Goal: Information Seeking & Learning: Understand process/instructions

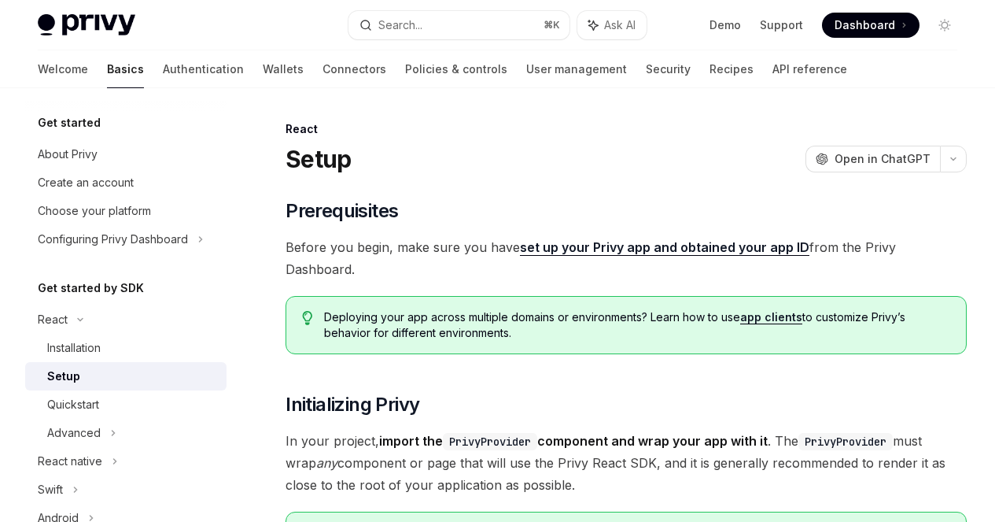
scroll to position [400, 0]
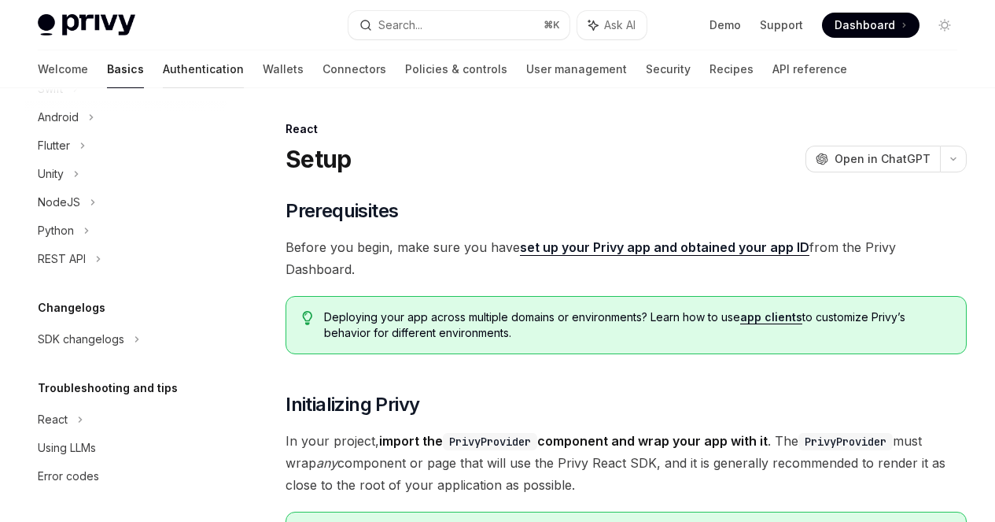
click at [163, 71] on link "Authentication" at bounding box center [203, 69] width 81 height 38
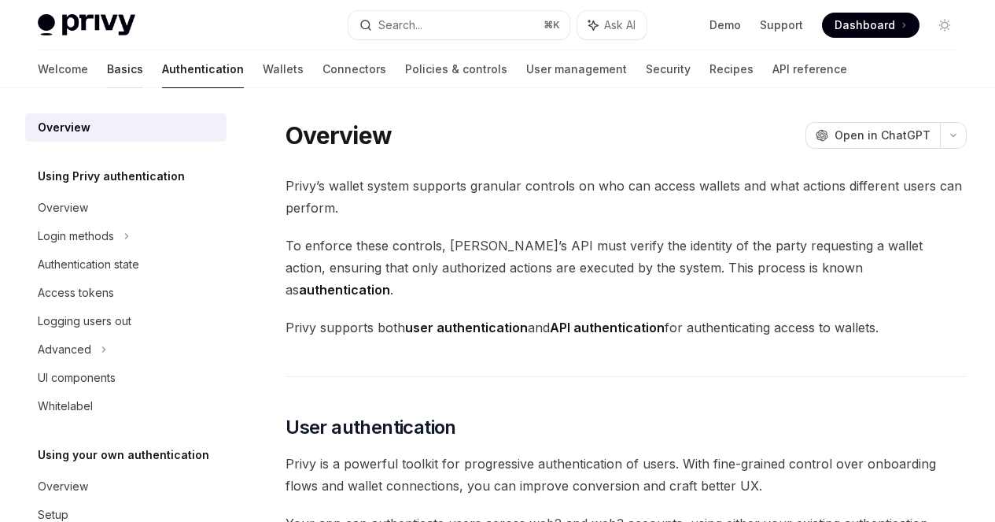
click at [107, 72] on link "Basics" at bounding box center [125, 69] width 36 height 38
type textarea "*"
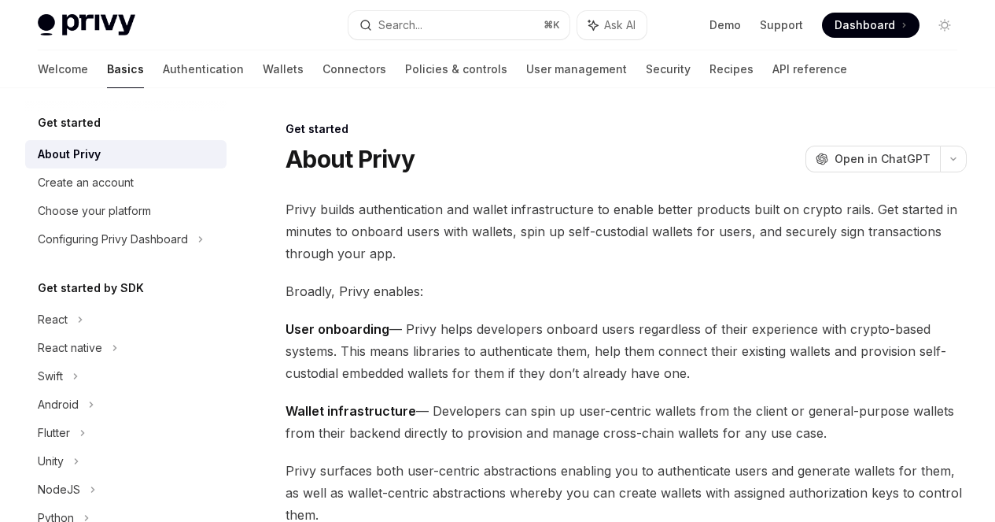
click at [867, 30] on span "Dashboard" at bounding box center [865, 25] width 61 height 16
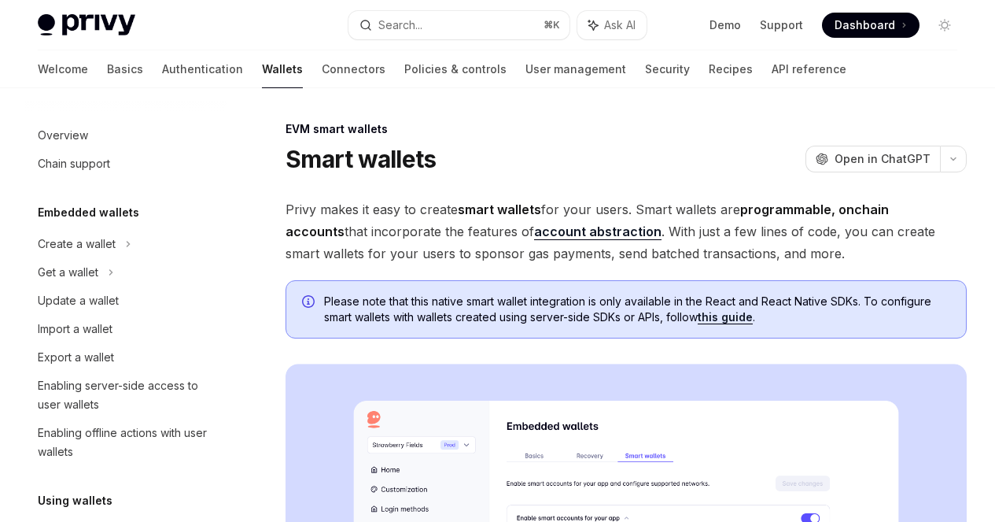
scroll to position [340, 0]
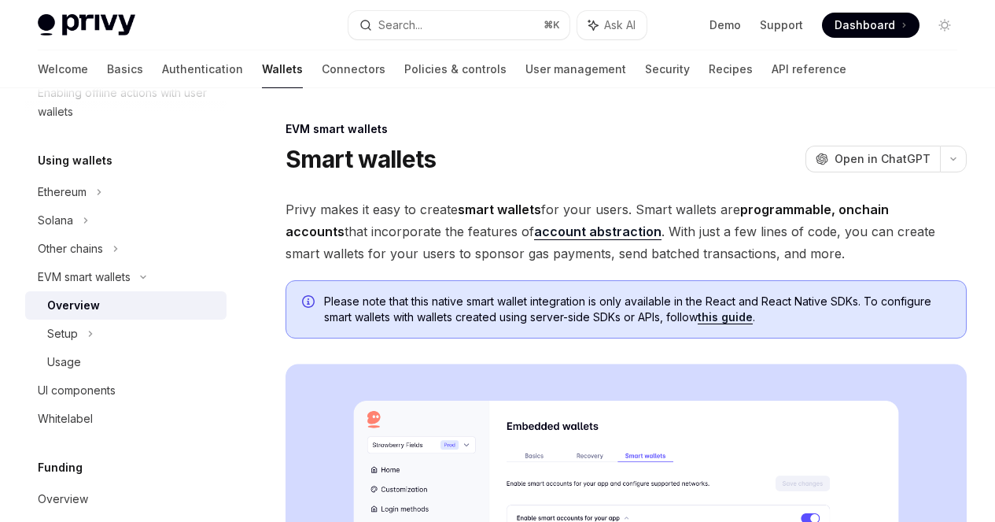
click at [0, 0] on div "On this page Native ERC-4337 support with embedded signers Gas sponsorship with…" at bounding box center [0, 0] width 0 height 0
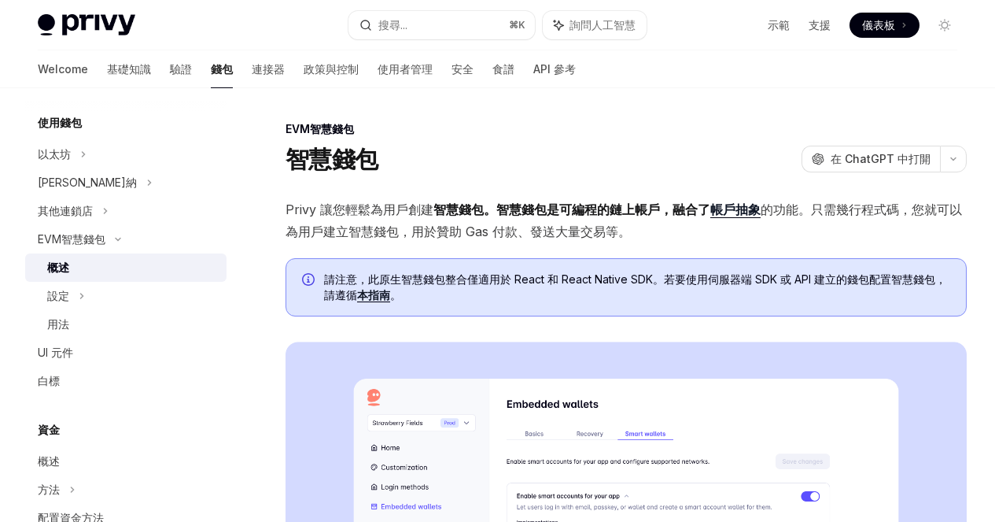
scroll to position [321, 0]
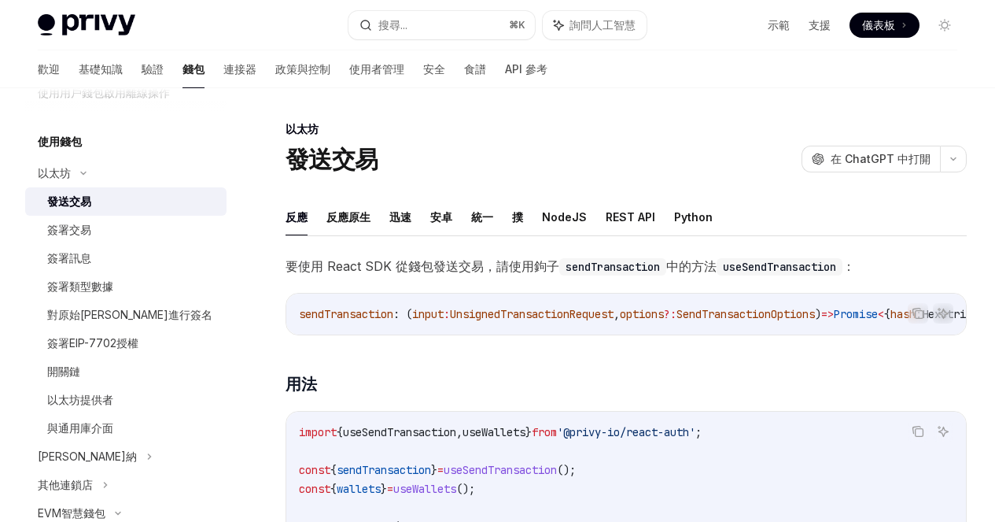
click at [99, 201] on div "發送交易" at bounding box center [132, 201] width 170 height 19
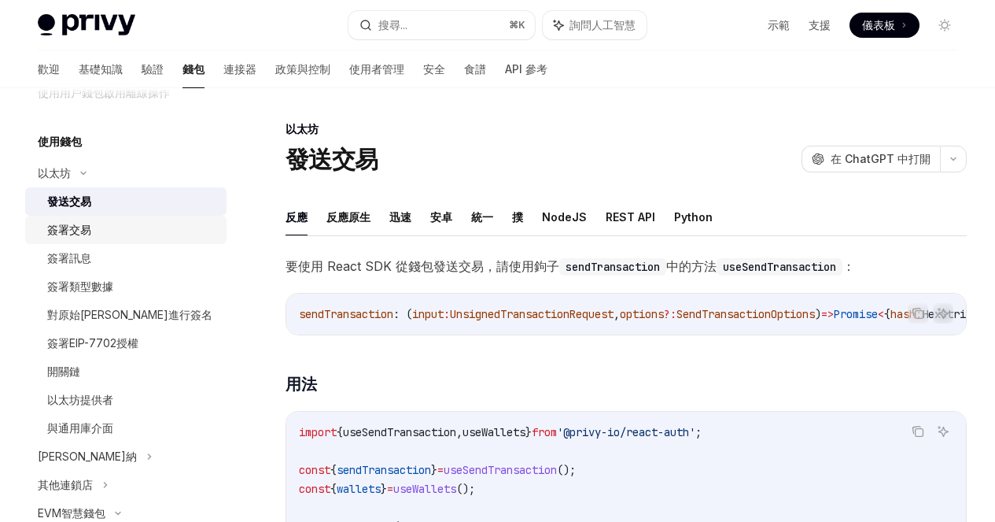
click at [80, 223] on font "簽署交易" at bounding box center [69, 229] width 44 height 13
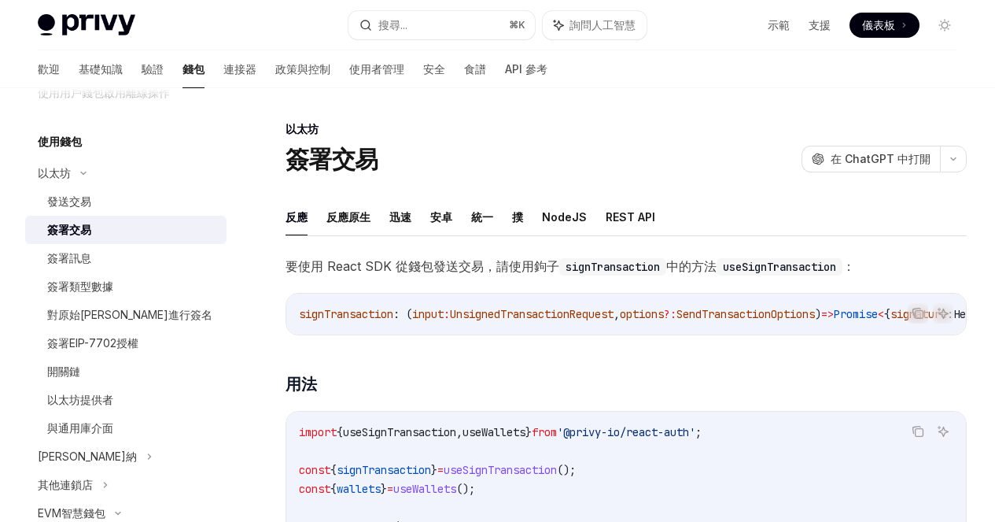
click at [0, 0] on div at bounding box center [0, 0] width 0 height 0
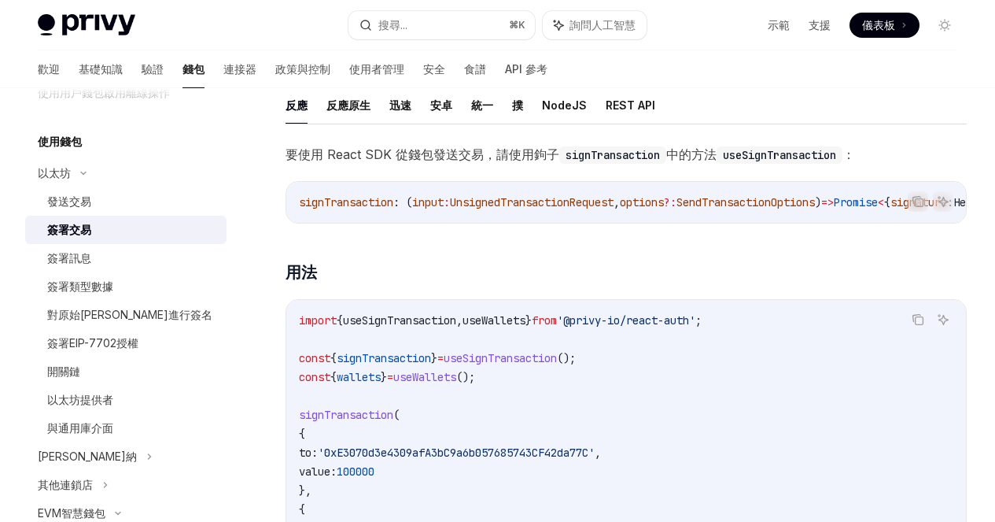
scroll to position [112, 0]
click at [79, 207] on font "發送交易" at bounding box center [69, 200] width 44 height 13
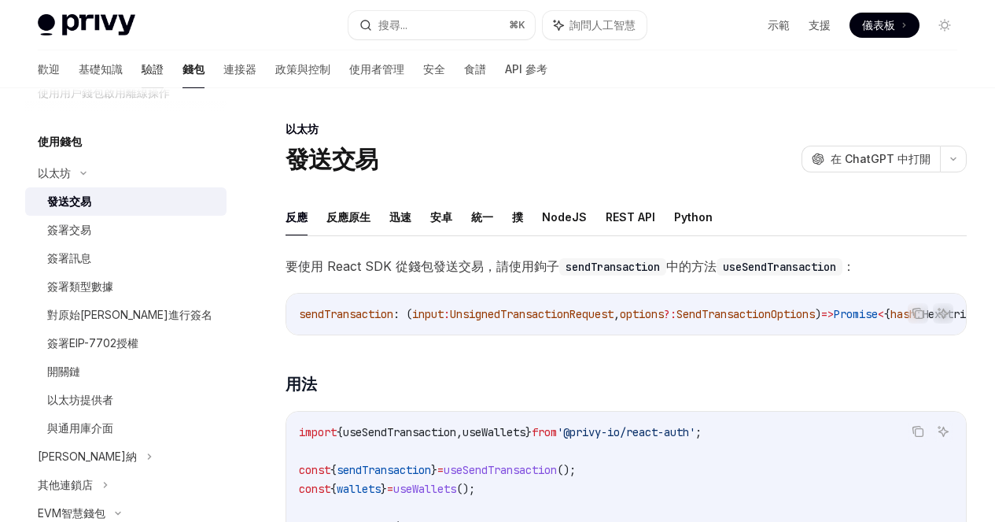
click at [142, 74] on font "驗證" at bounding box center [153, 68] width 22 height 13
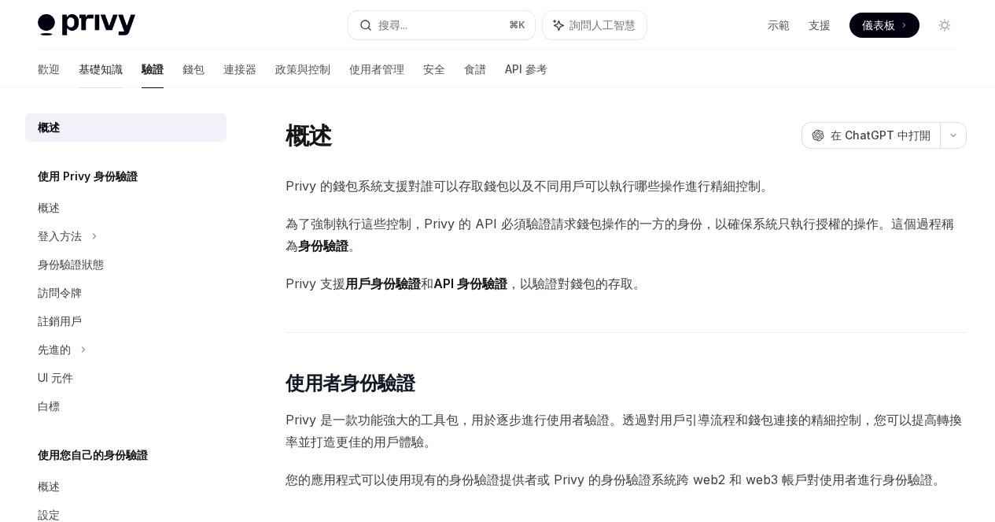
click at [79, 71] on font "基礎知識" at bounding box center [101, 68] width 44 height 13
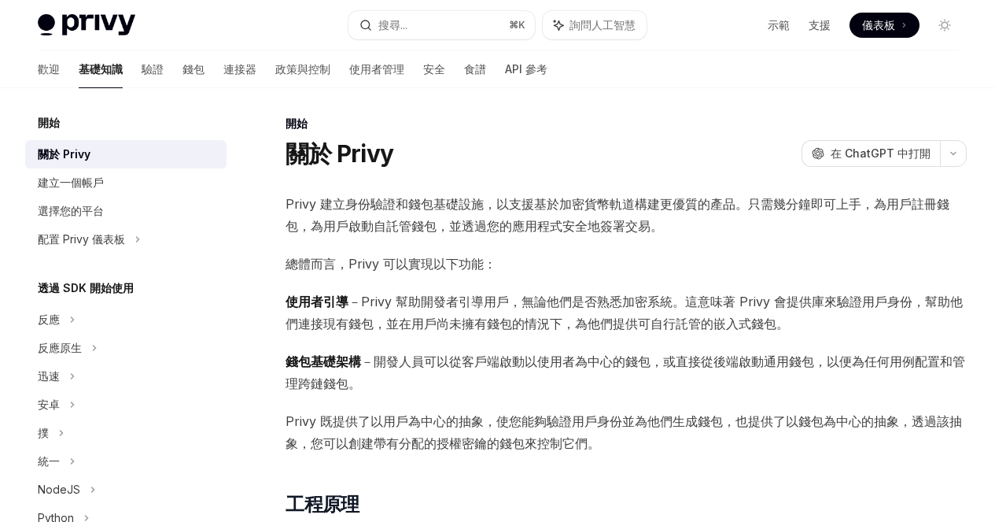
scroll to position [6, 0]
click at [408, 224] on font "Privy 建立身份驗證和錢包基礎設施，以支援基於加密貨幣軌道構建更優質的產品。只需幾分鐘即可上手，為用戶註冊錢包，為用戶啟動自託管錢包，並透過您的應用程式安…" at bounding box center [618, 214] width 664 height 38
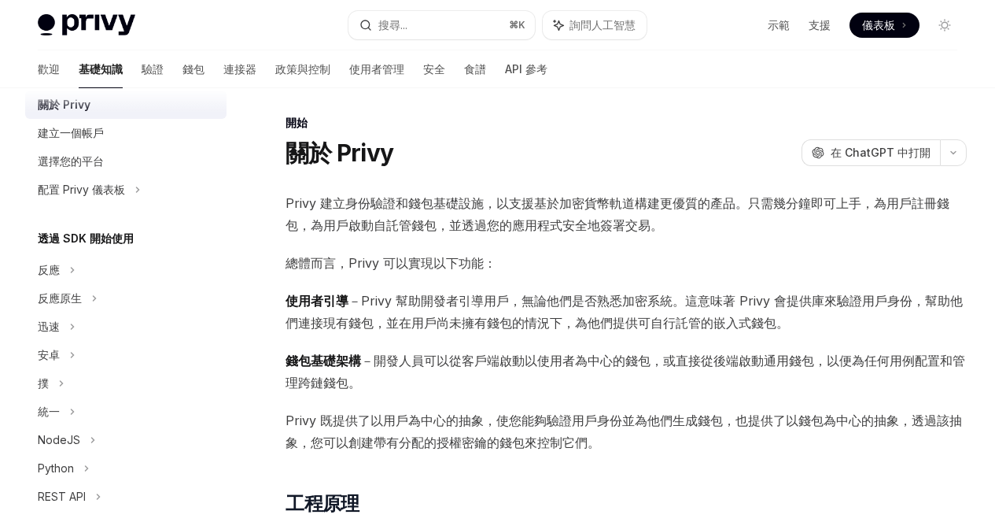
scroll to position [0, 0]
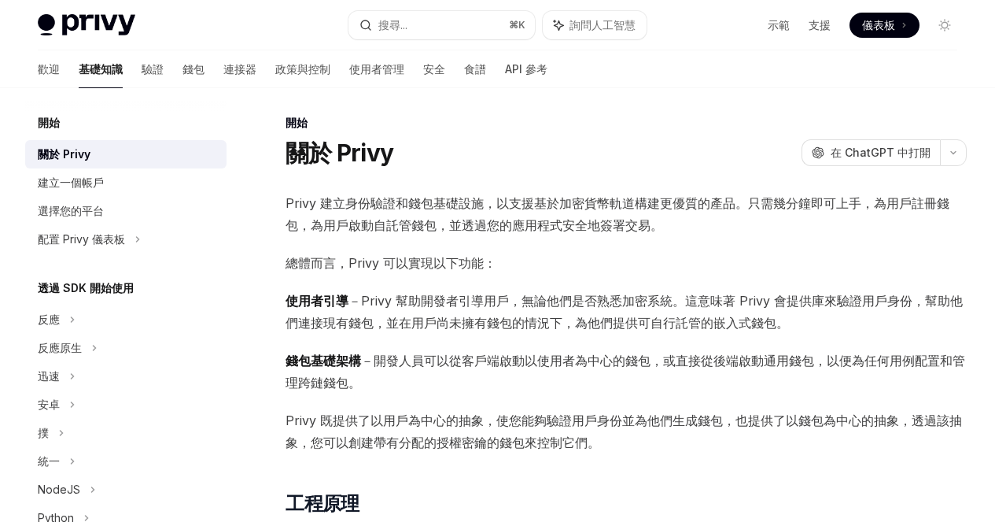
click at [0, 0] on link "工程原理" at bounding box center [0, 0] width 0 height 0
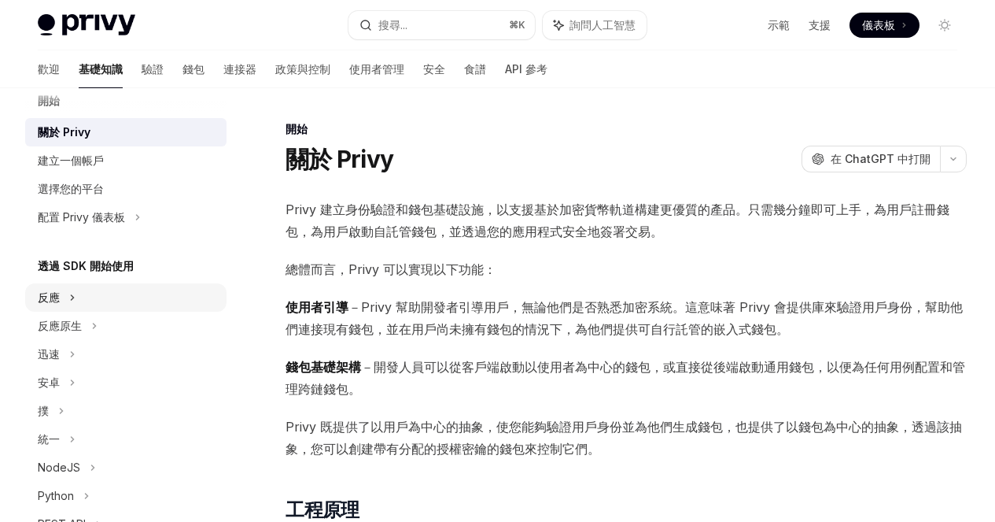
scroll to position [23, 0]
click at [133, 329] on div "反應原生" at bounding box center [125, 325] width 201 height 28
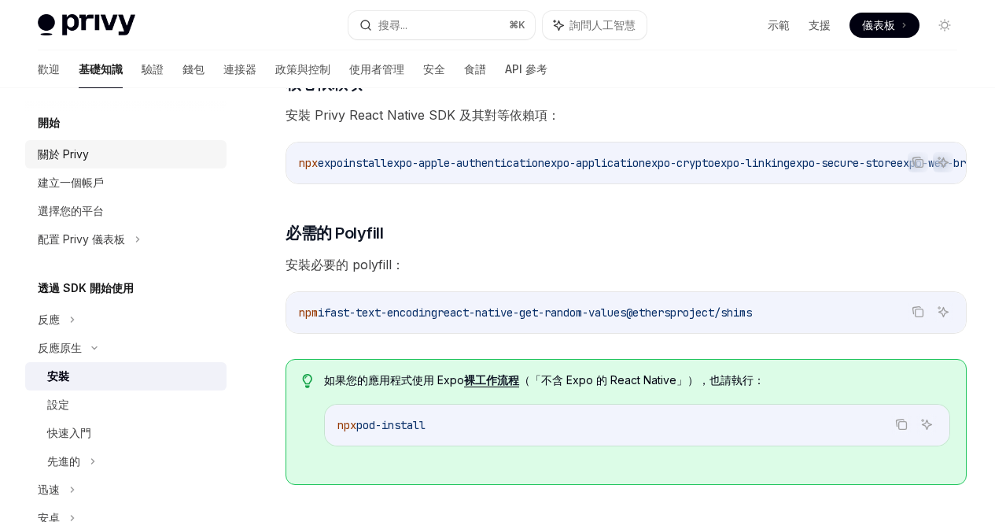
click at [65, 157] on font "關於 Privy" at bounding box center [63, 153] width 51 height 13
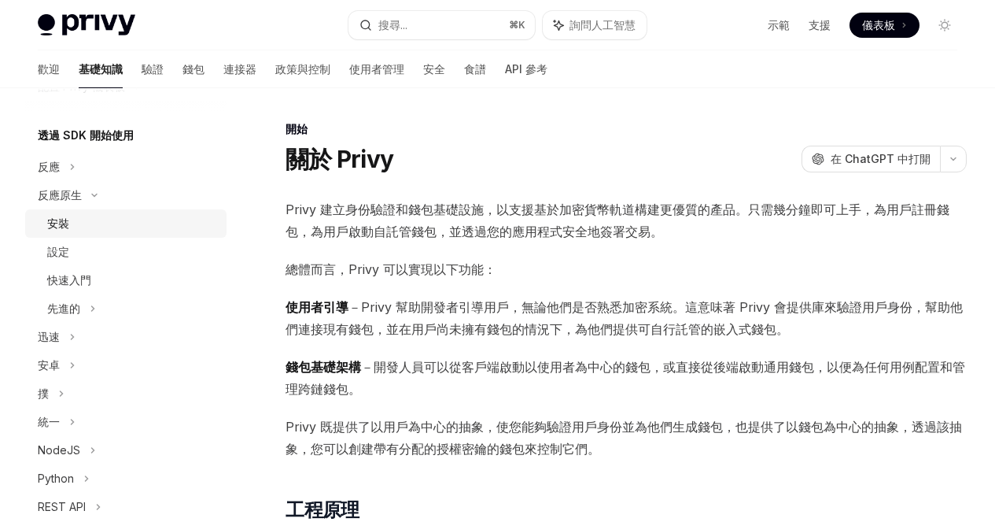
scroll to position [42, 0]
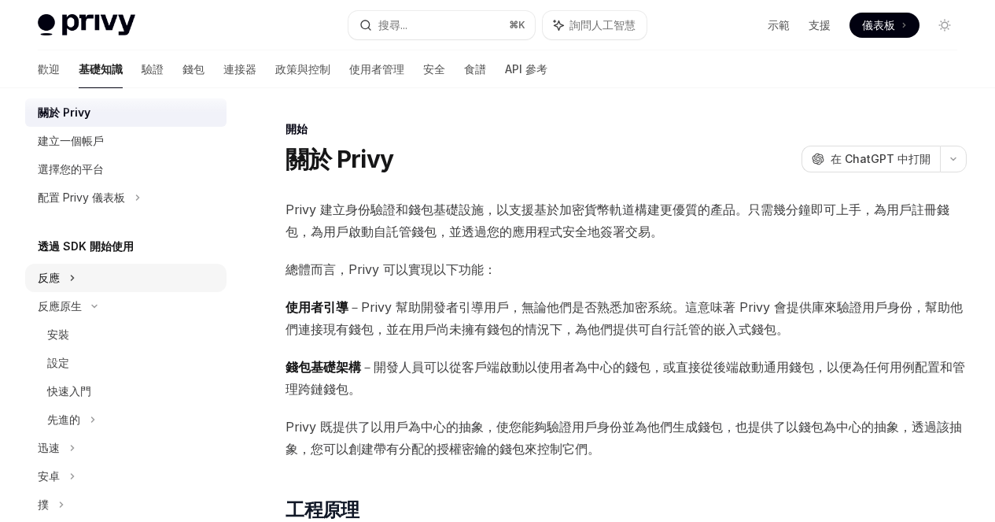
click at [56, 282] on font "反應" at bounding box center [49, 277] width 22 height 13
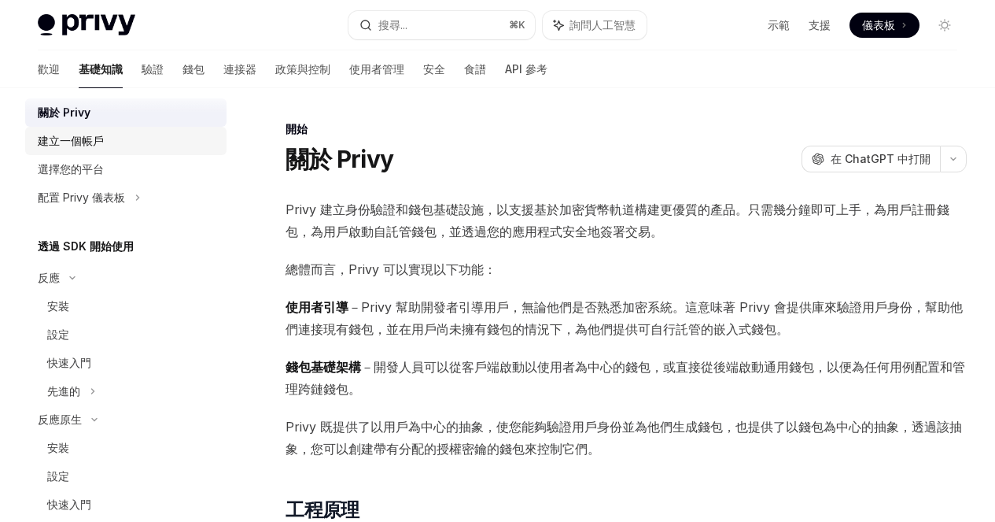
click at [82, 142] on font "建立一個帳戶" at bounding box center [71, 140] width 66 height 13
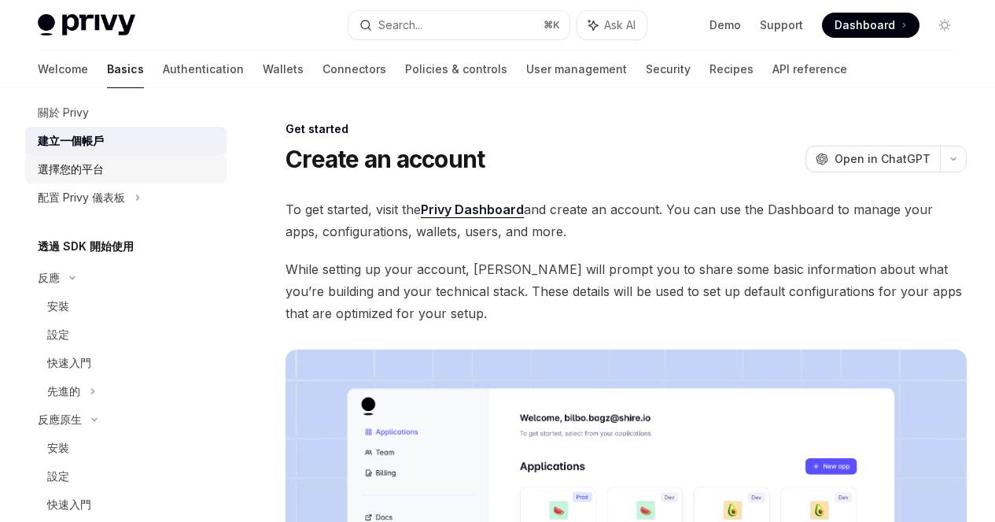
click at [72, 176] on div "選擇您的平台" at bounding box center [71, 169] width 66 height 19
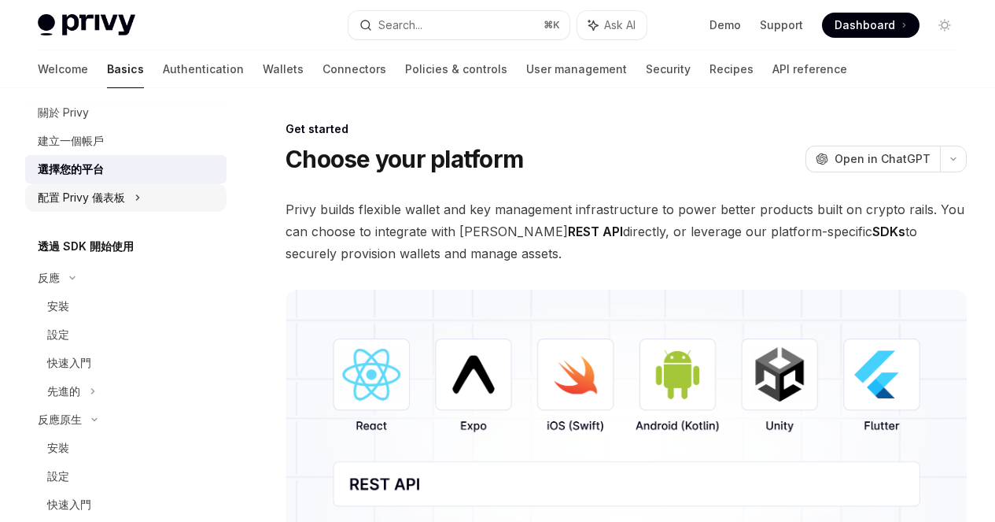
click at [69, 194] on font "配置 Privy 儀表板" at bounding box center [81, 196] width 87 height 13
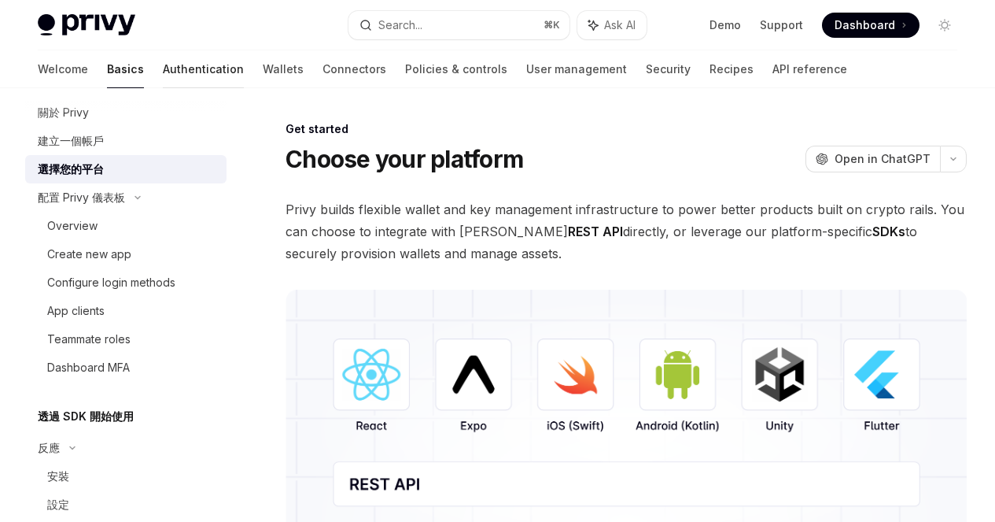
click at [163, 77] on link "Authentication" at bounding box center [203, 69] width 81 height 38
click at [78, 116] on font "關於 Privy" at bounding box center [63, 111] width 51 height 13
click at [68, 138] on font "建立一個帳戶" at bounding box center [71, 140] width 66 height 13
click at [163, 78] on link "Authentication" at bounding box center [203, 69] width 81 height 38
click at [263, 72] on link "Wallets" at bounding box center [283, 69] width 41 height 38
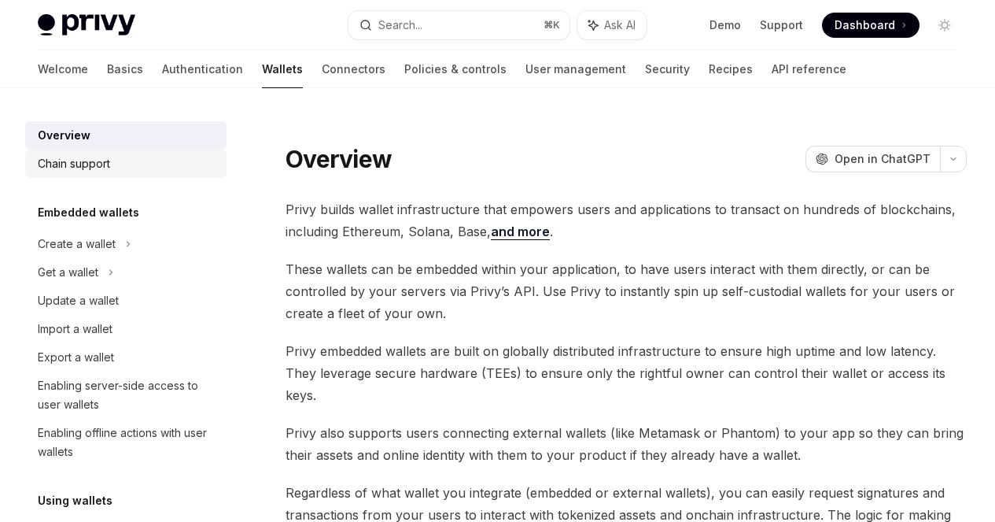
click at [107, 167] on div "Chain support" at bounding box center [74, 163] width 72 height 19
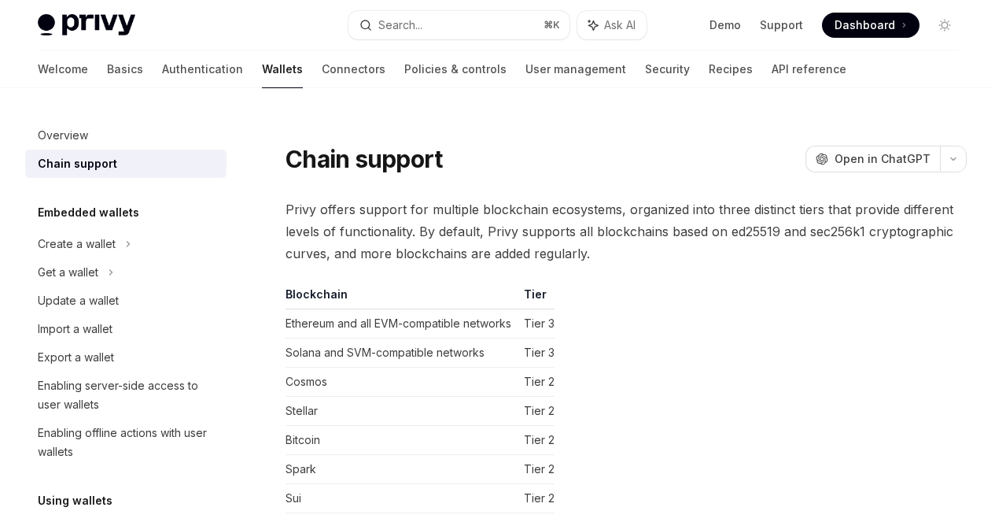
click at [0, 0] on div "On this page Support tiers Tier 1: Cryptographic signing Tier 2: Wallet abstrac…" at bounding box center [0, 0] width 0 height 0
click at [104, 242] on div "Create a wallet" at bounding box center [77, 243] width 78 height 19
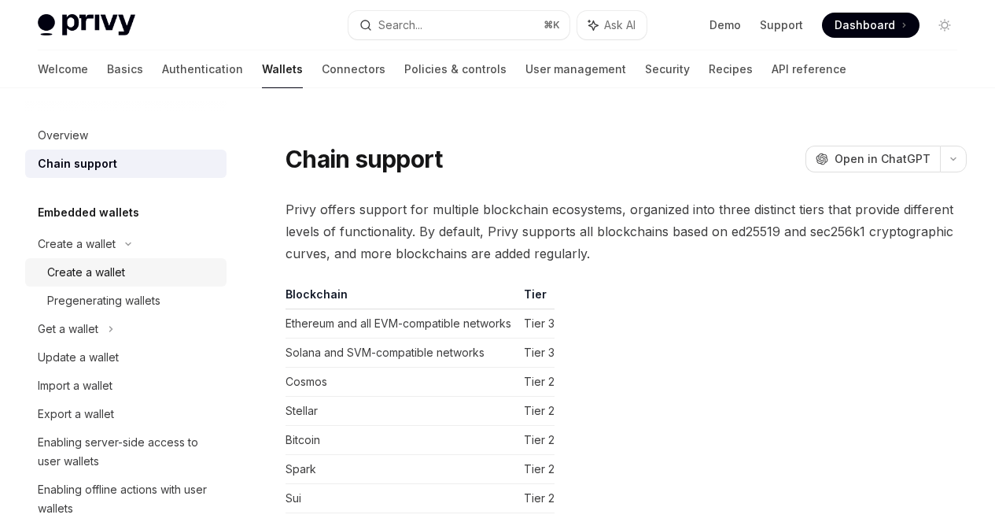
click at [111, 270] on div "Create a wallet" at bounding box center [86, 272] width 78 height 19
click at [62, 324] on div "Get a wallet" at bounding box center [68, 328] width 61 height 19
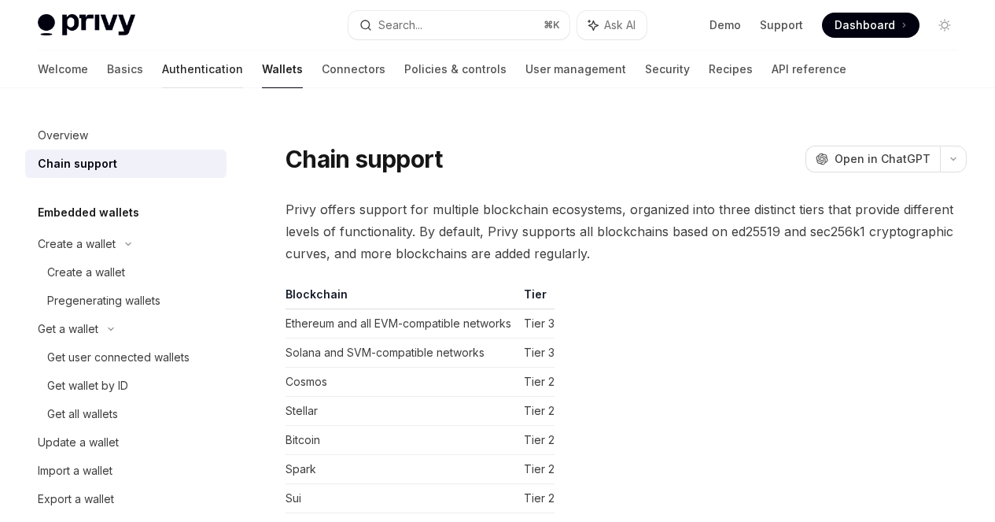
click at [162, 67] on link "Authentication" at bounding box center [202, 69] width 81 height 38
click at [162, 73] on link "Authentication" at bounding box center [202, 69] width 81 height 38
click at [107, 72] on link "Basics" at bounding box center [125, 69] width 36 height 38
click at [710, 20] on div "Demo Support Dashboard Dashboard" at bounding box center [808, 25] width 298 height 25
click at [729, 28] on link "Demo" at bounding box center [725, 25] width 31 height 16
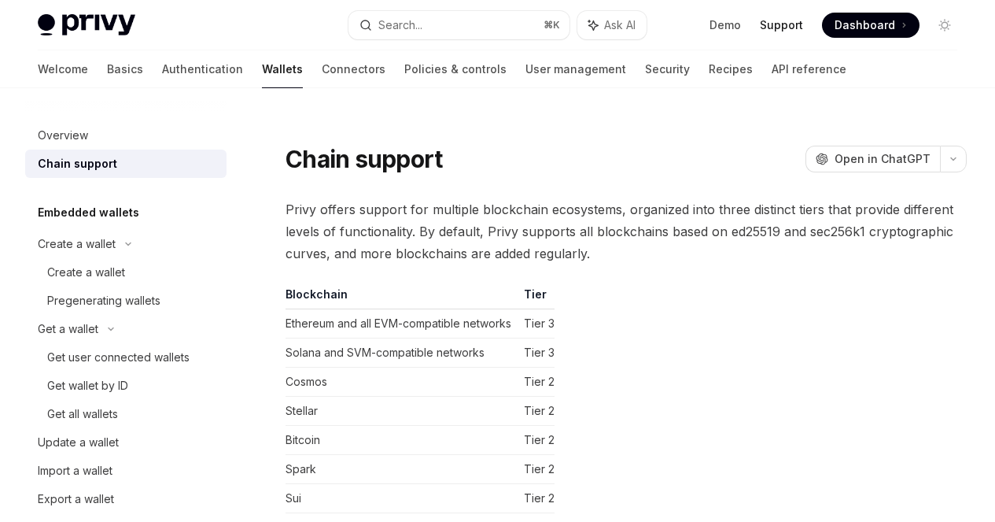
click at [776, 21] on link "Support" at bounding box center [781, 25] width 43 height 16
click at [450, 19] on button "Search... ⌘ K" at bounding box center [459, 25] width 221 height 28
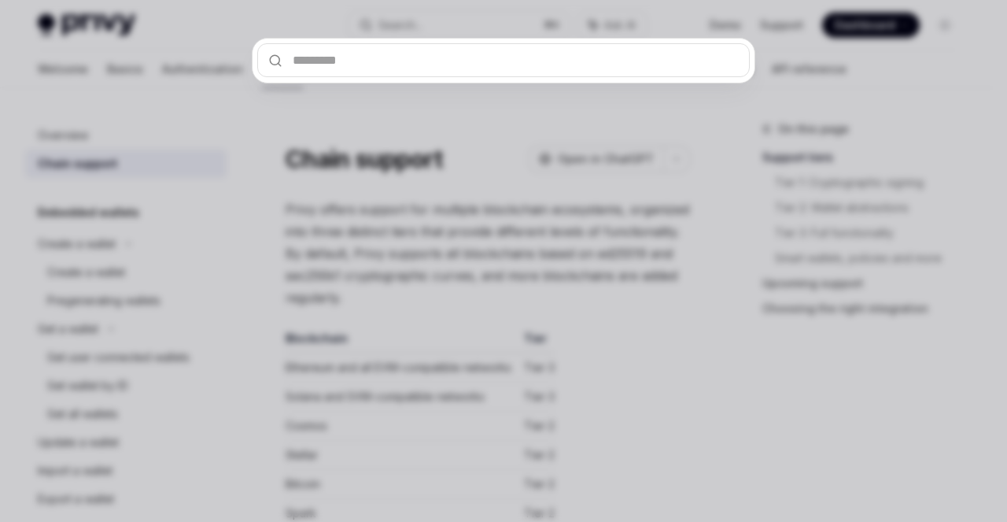
click at [862, 100] on div at bounding box center [503, 261] width 1007 height 522
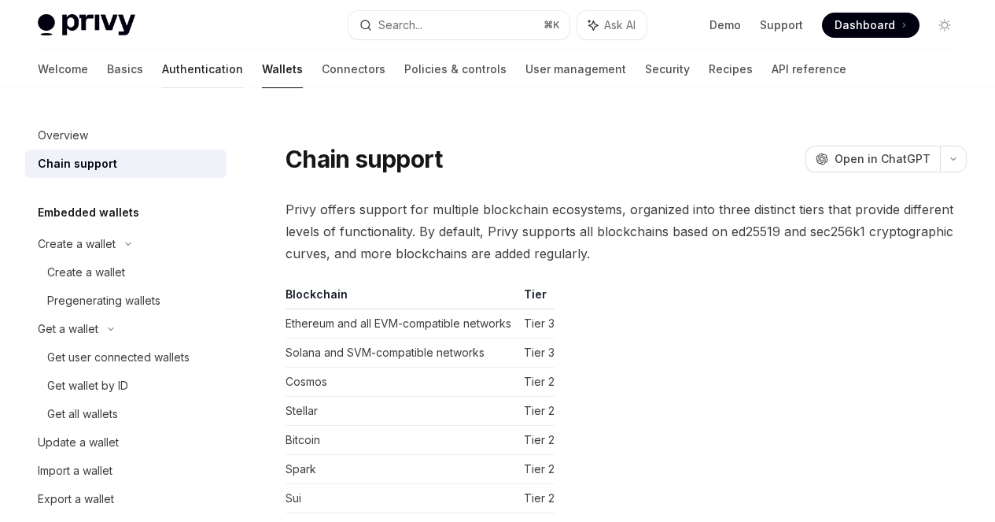
click at [162, 68] on link "Authentication" at bounding box center [202, 69] width 81 height 38
click at [107, 64] on link "Basics" at bounding box center [125, 69] width 36 height 38
click at [162, 76] on link "Authentication" at bounding box center [202, 69] width 81 height 38
click at [322, 67] on link "Connectors" at bounding box center [354, 69] width 64 height 38
click at [322, 71] on link "Connectors" at bounding box center [354, 69] width 64 height 38
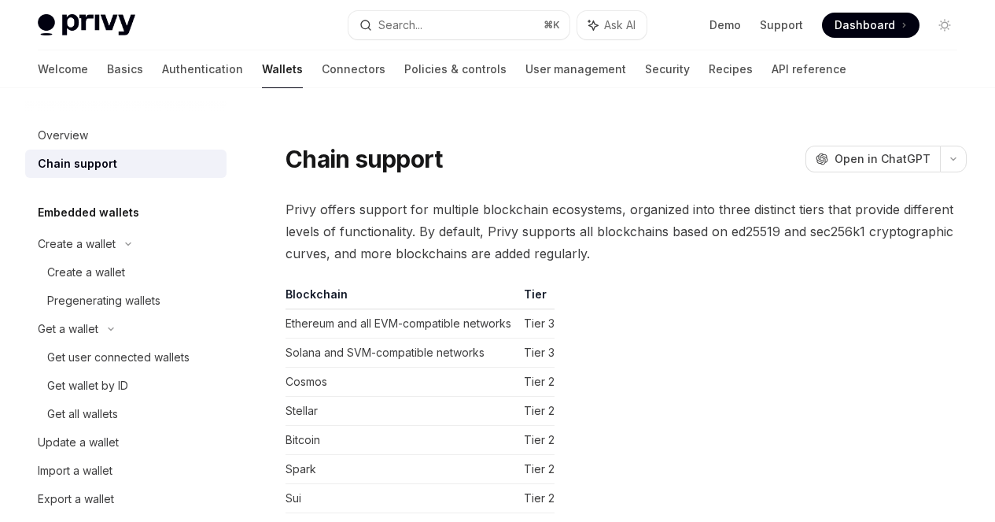
click at [0, 0] on div "On this page Support tiers Tier 1: Cryptographic signing Tier 2: Wallet abstrac…" at bounding box center [0, 0] width 0 height 0
click at [718, 28] on link "Demo" at bounding box center [725, 25] width 31 height 16
click at [162, 67] on link "Authentication" at bounding box center [202, 69] width 81 height 38
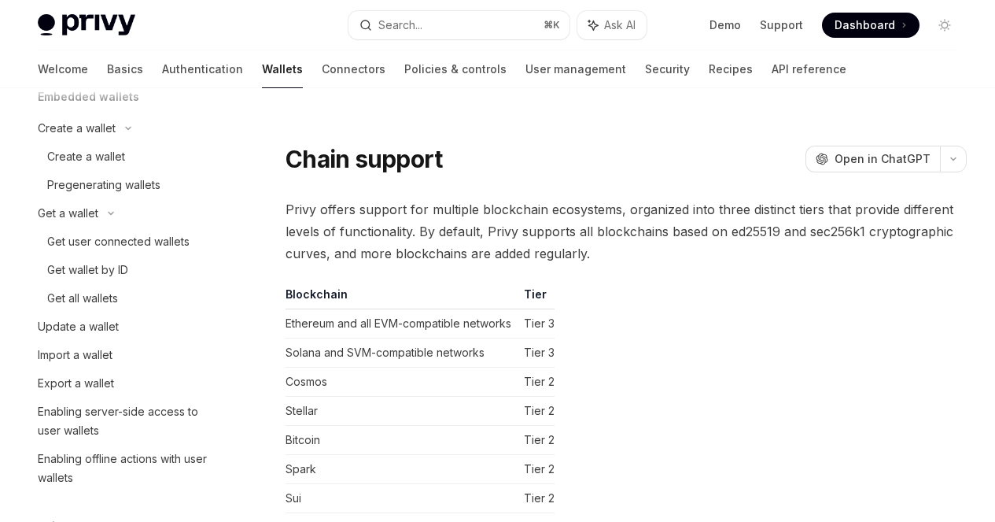
scroll to position [114, 0]
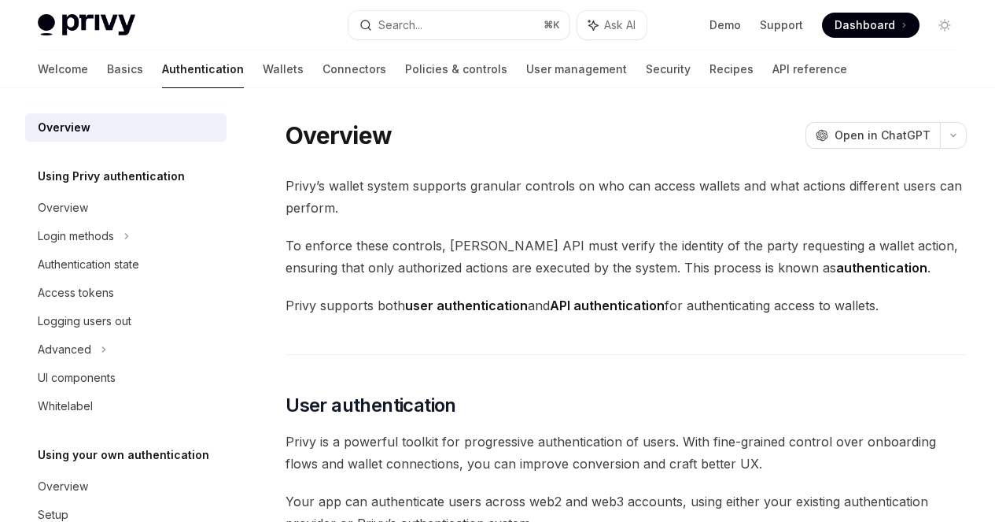
click at [74, 33] on img at bounding box center [87, 25] width 98 height 22
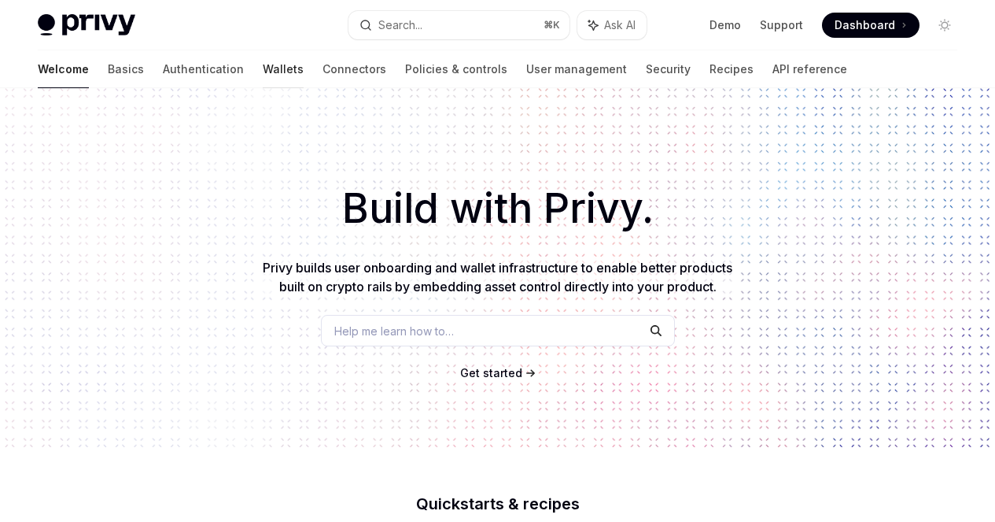
click at [263, 76] on link "Wallets" at bounding box center [283, 69] width 41 height 38
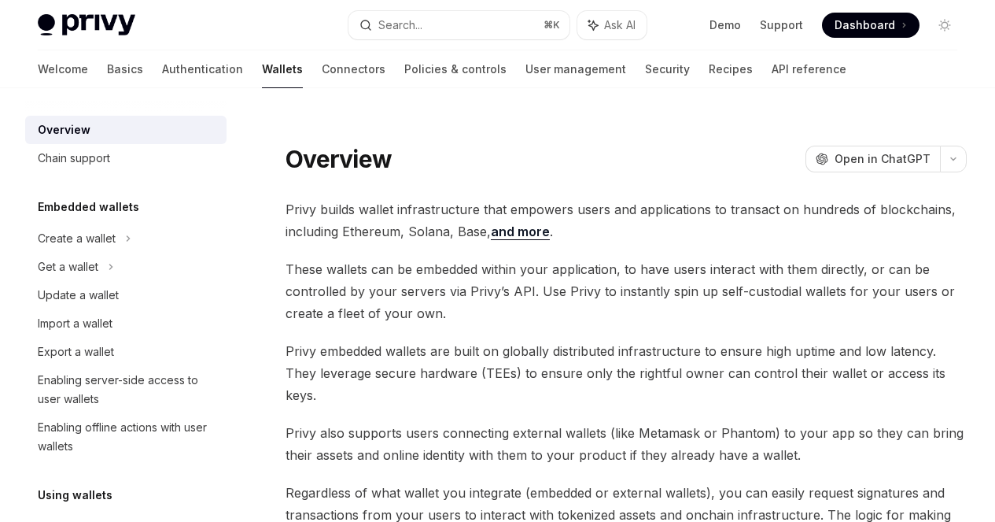
scroll to position [9, 0]
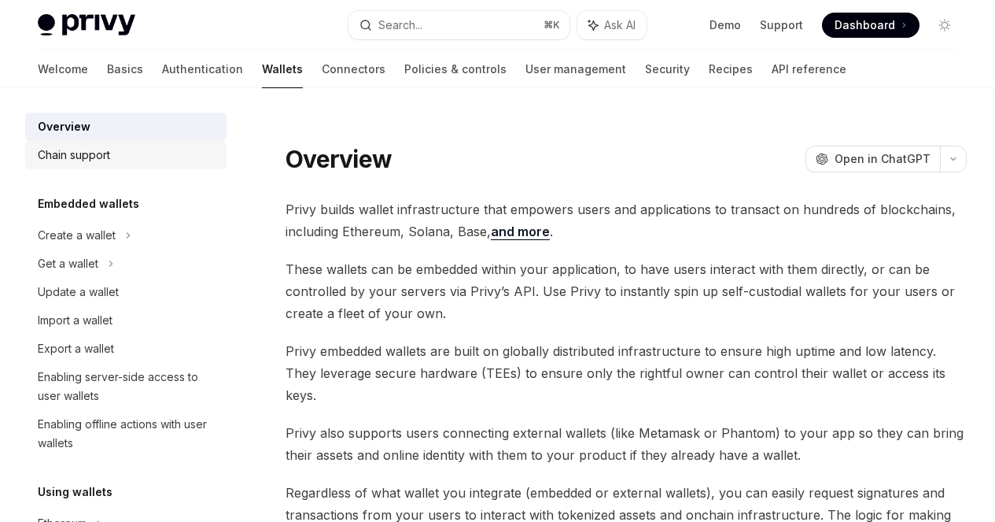
click at [88, 161] on div "Chain support" at bounding box center [74, 155] width 72 height 19
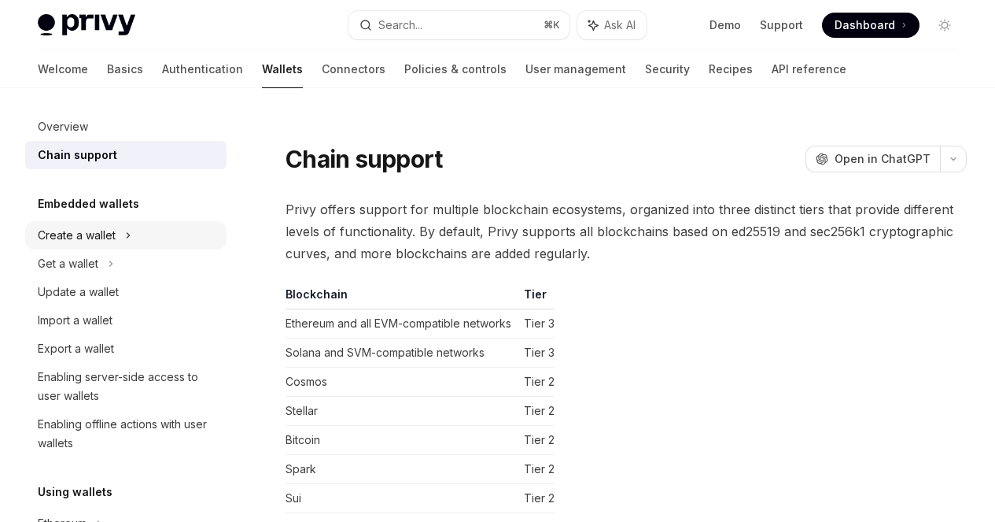
click at [122, 236] on div "Create a wallet" at bounding box center [125, 235] width 201 height 28
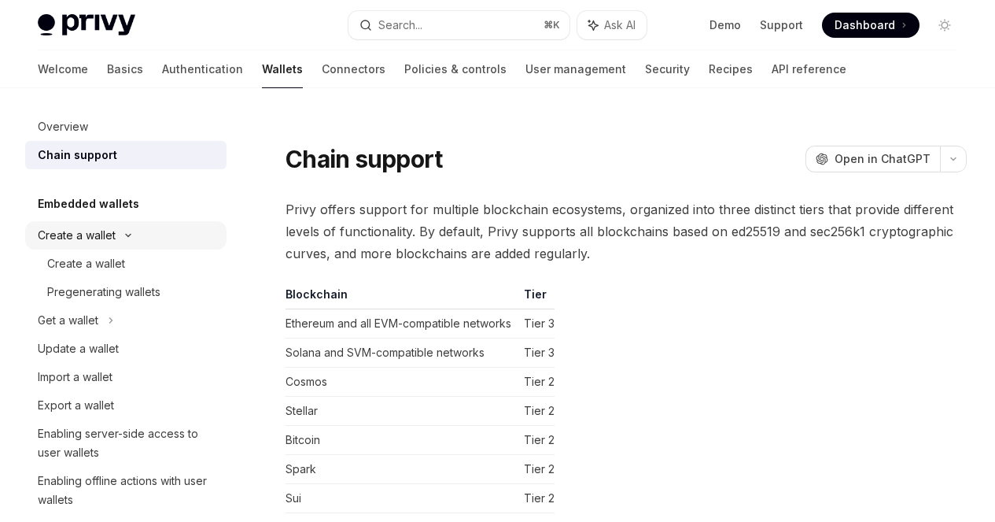
type textarea "*"
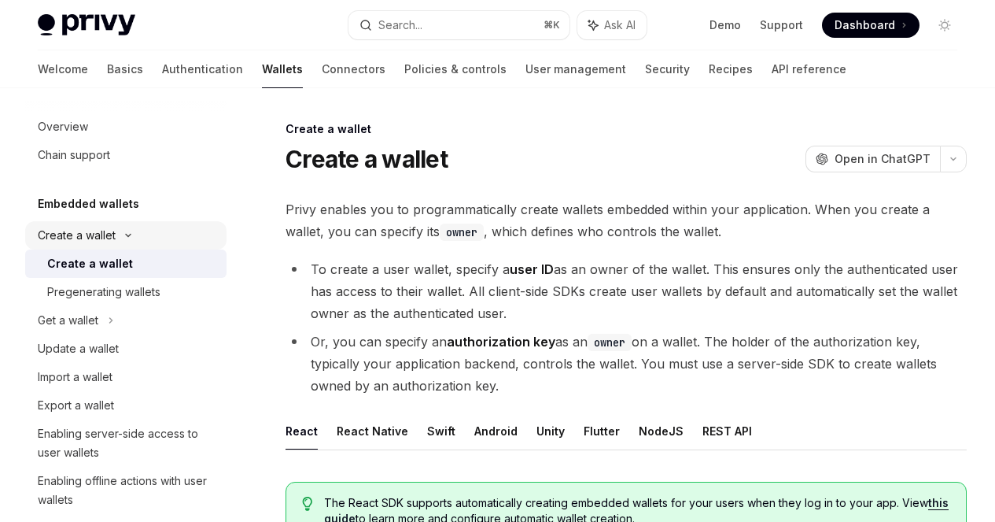
click at [125, 235] on icon at bounding box center [128, 235] width 19 height 6
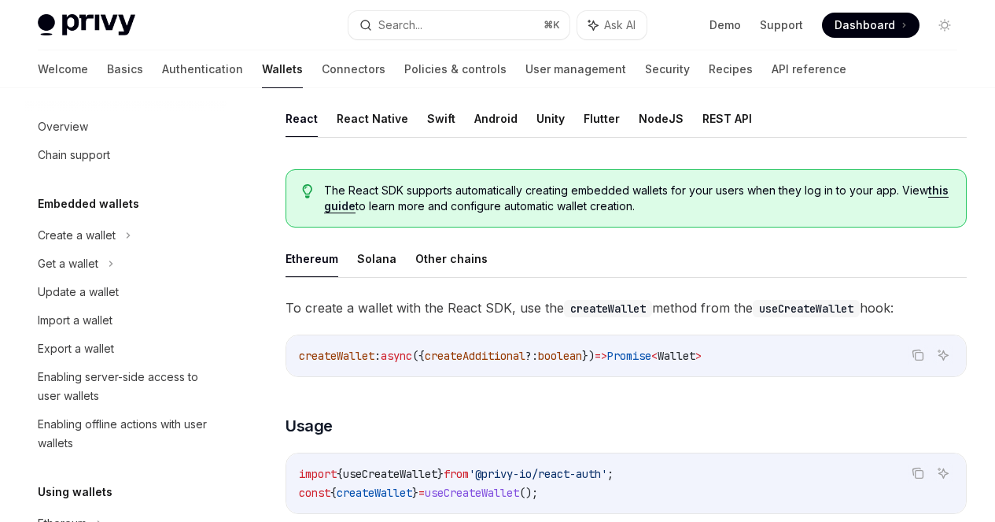
scroll to position [837, 0]
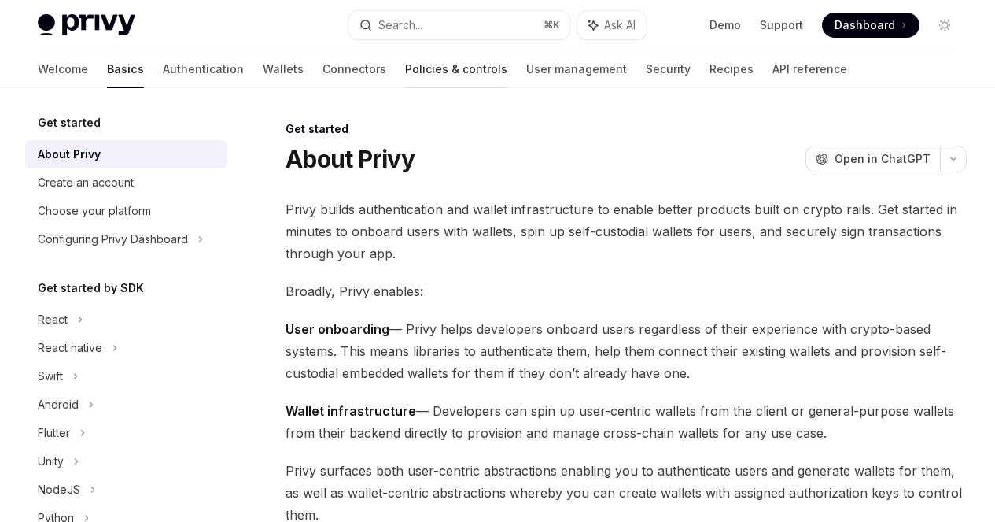
click at [405, 68] on link "Policies & controls" at bounding box center [456, 69] width 102 height 38
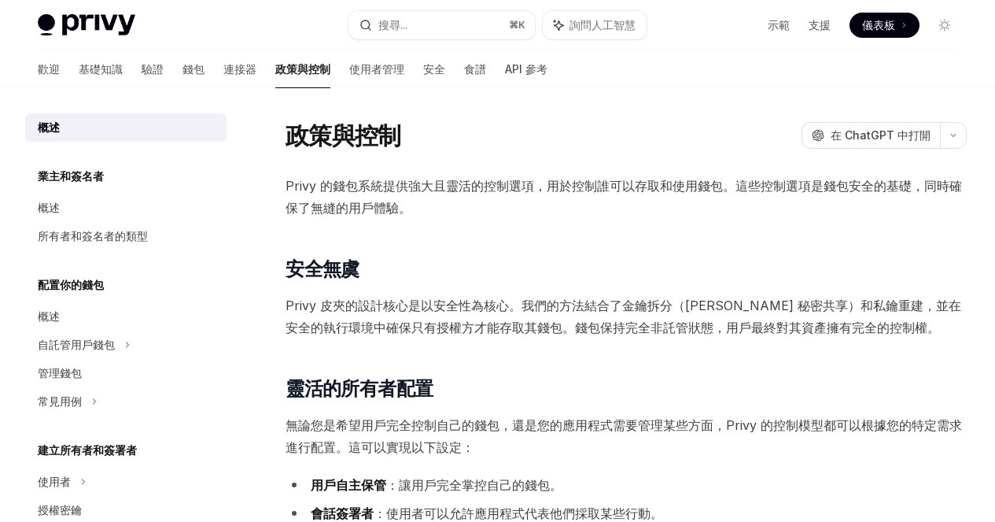
click at [0, 0] on div "本頁內容 安全無虞 靈活的所有者配置 穩健的政策 增強的安全選項 入門" at bounding box center [0, 0] width 0 height 0
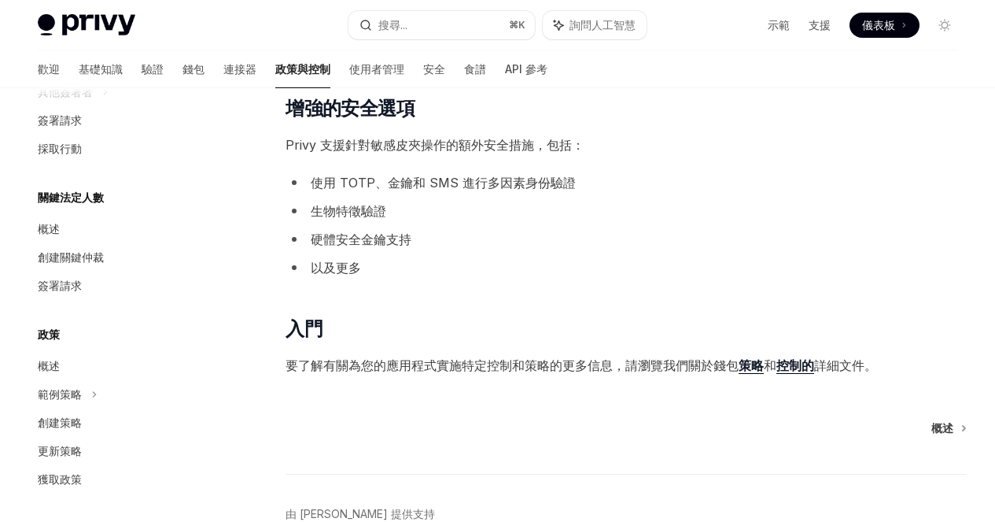
scroll to position [586, 0]
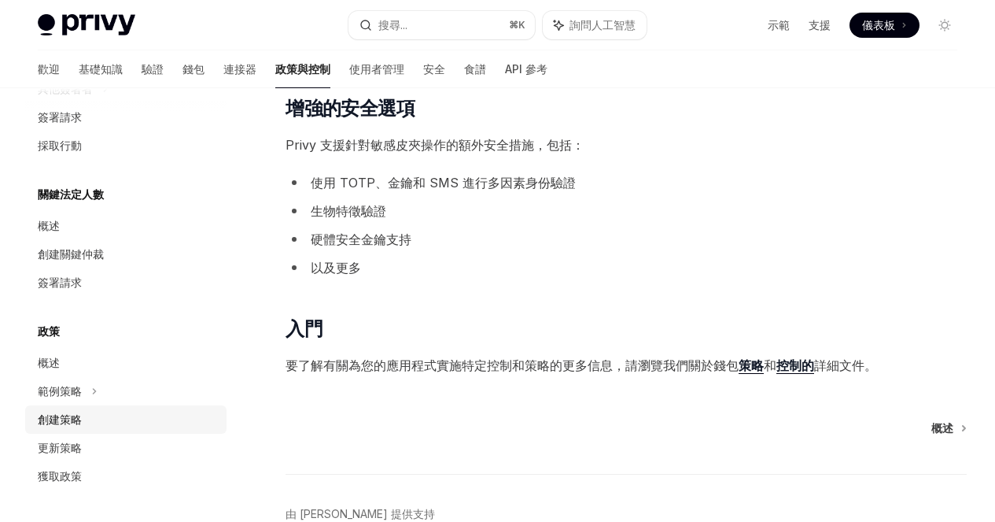
click at [98, 425] on div "創建策略" at bounding box center [127, 419] width 179 height 19
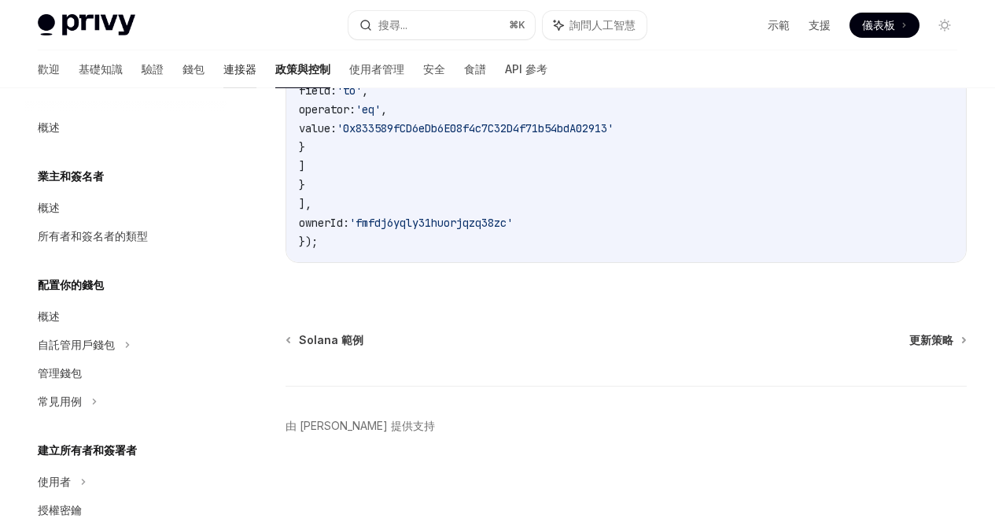
click at [223, 71] on font "連接器" at bounding box center [239, 68] width 33 height 13
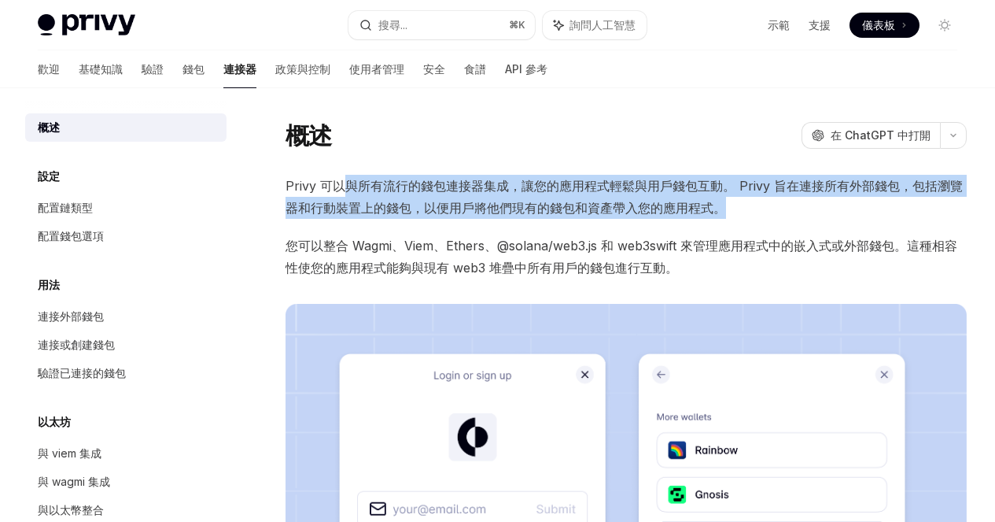
drag, startPoint x: 339, startPoint y: 188, endPoint x: 677, endPoint y: 225, distance: 339.6
click at [677, 219] on span "Privy 可以與所有流行的錢包連接器集成，讓您的應用程式輕鬆與用戶錢包互動。 Privy 旨在連接所有外部錢包，包括瀏覽器和行動裝置上的錢包，以便用戶將他們…" at bounding box center [626, 197] width 681 height 44
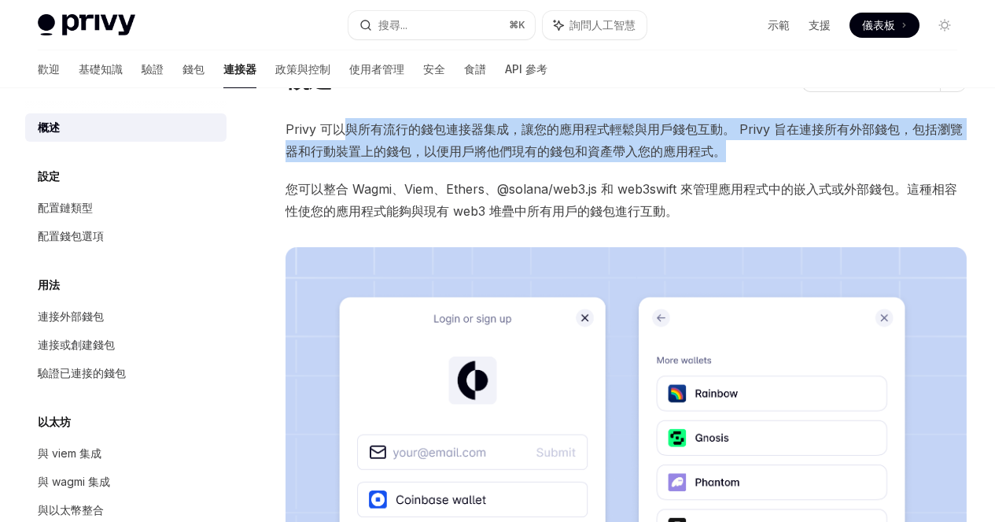
scroll to position [58, 0]
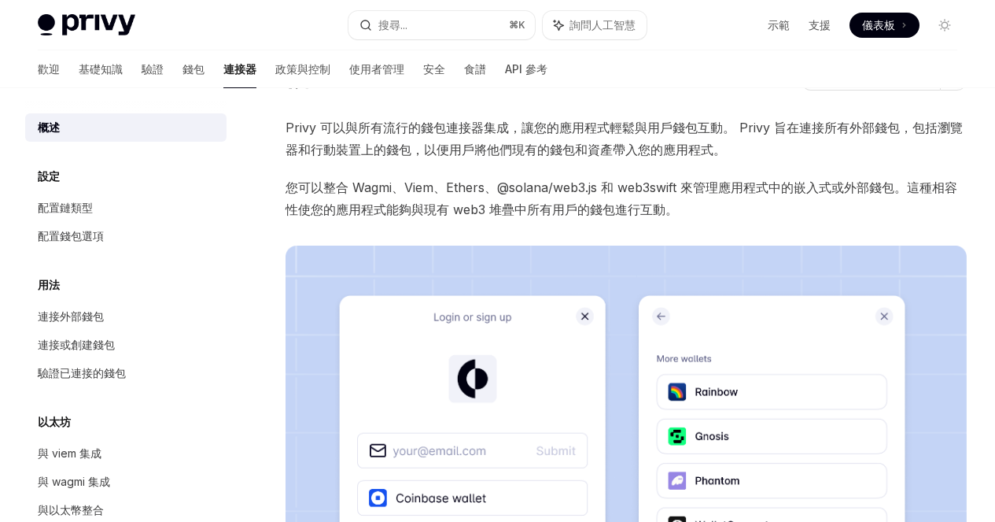
click at [546, 219] on span "您可以整合 Wagmi、Viem、Ethers、@solana/web3.js 和 web3swift 來管理應用程式中的嵌入式或外部錢包。這種相容性使您的應…" at bounding box center [626, 198] width 681 height 44
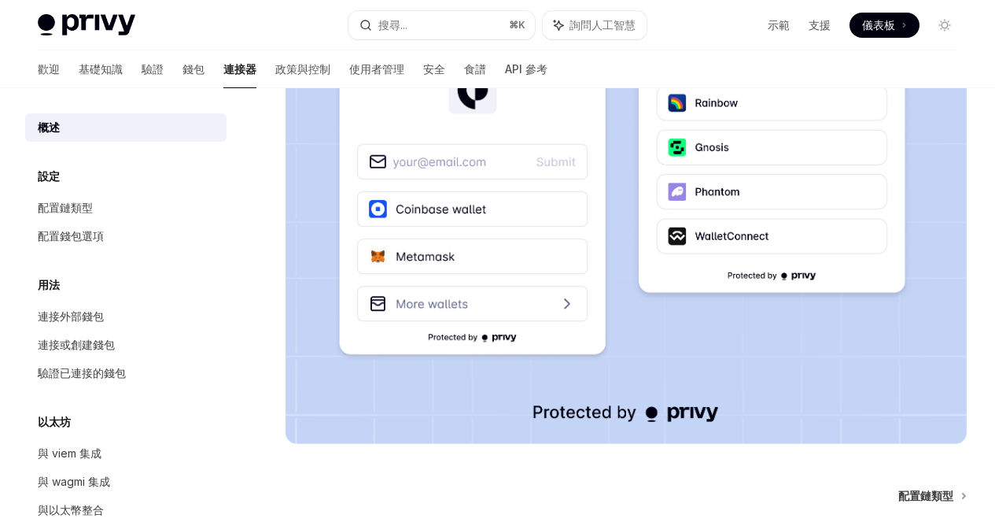
scroll to position [349, 0]
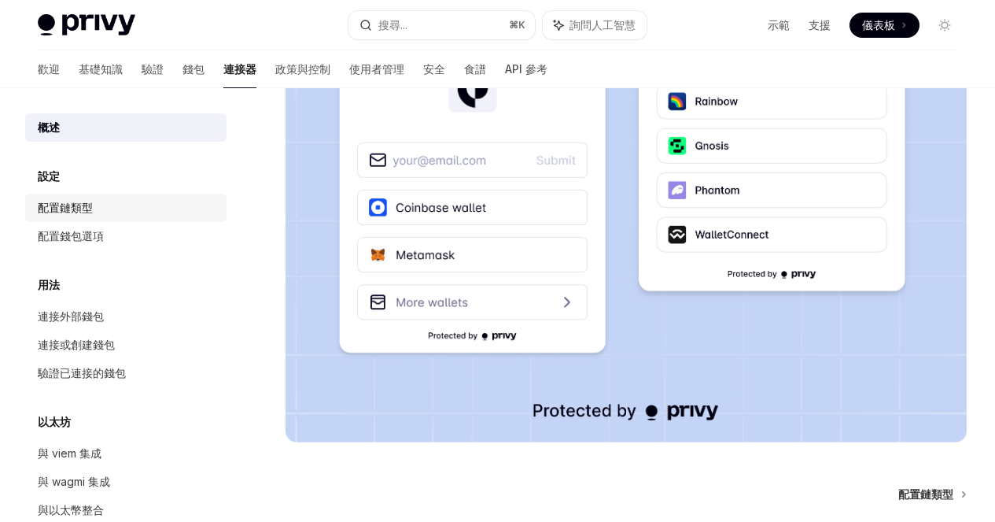
click at [116, 212] on div "配置鏈類型" at bounding box center [127, 207] width 179 height 19
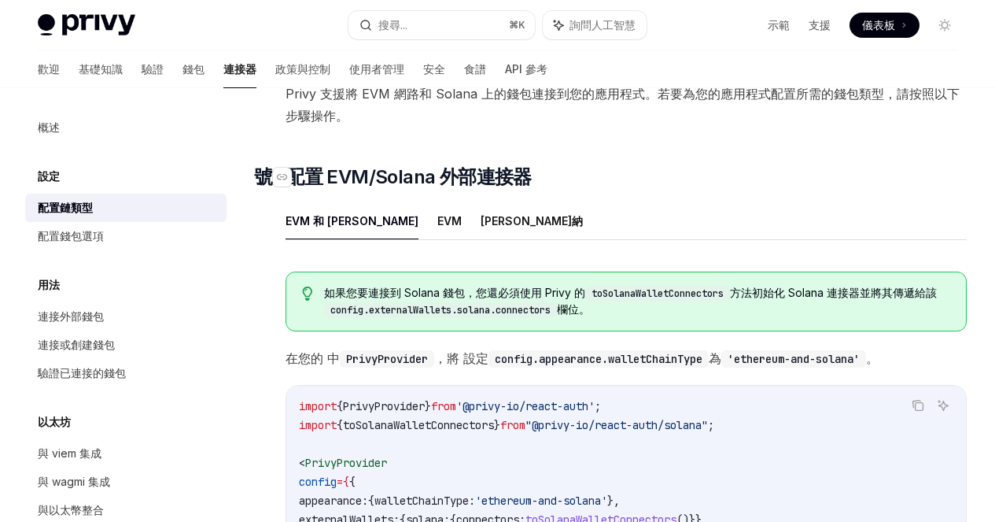
scroll to position [123, 0]
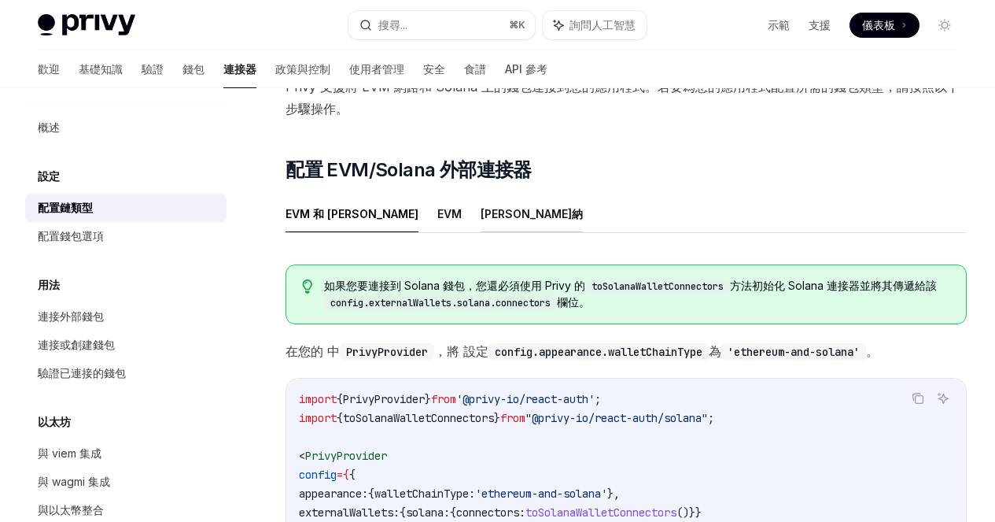
click at [481, 220] on font "索拉納" at bounding box center [532, 214] width 102 height 19
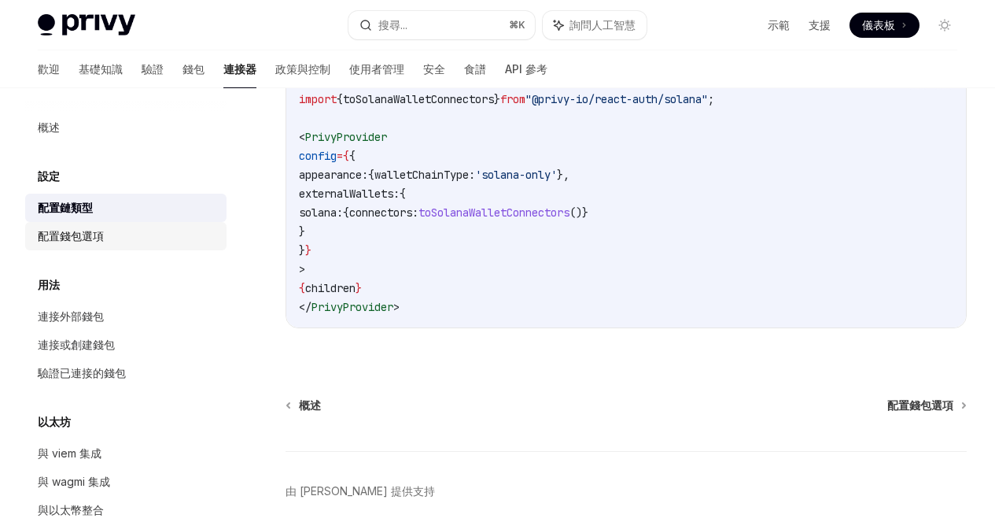
click at [102, 242] on font "配置錢包選項" at bounding box center [71, 235] width 66 height 13
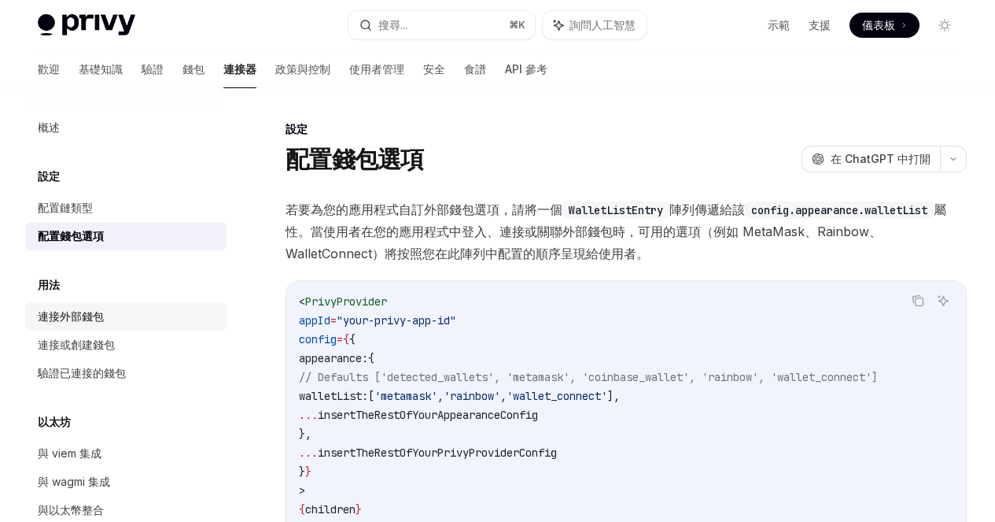
click at [101, 314] on font "連接外部錢包" at bounding box center [71, 315] width 66 height 13
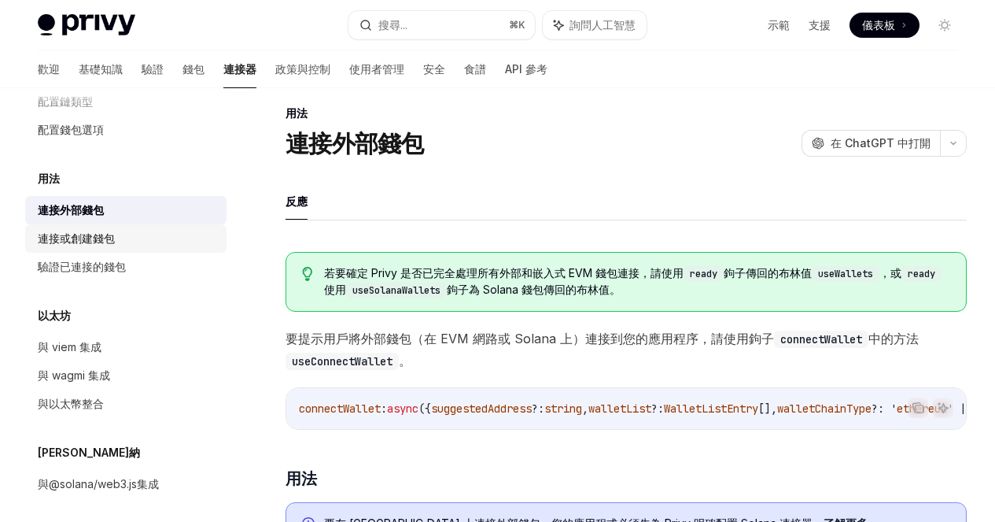
scroll to position [114, 0]
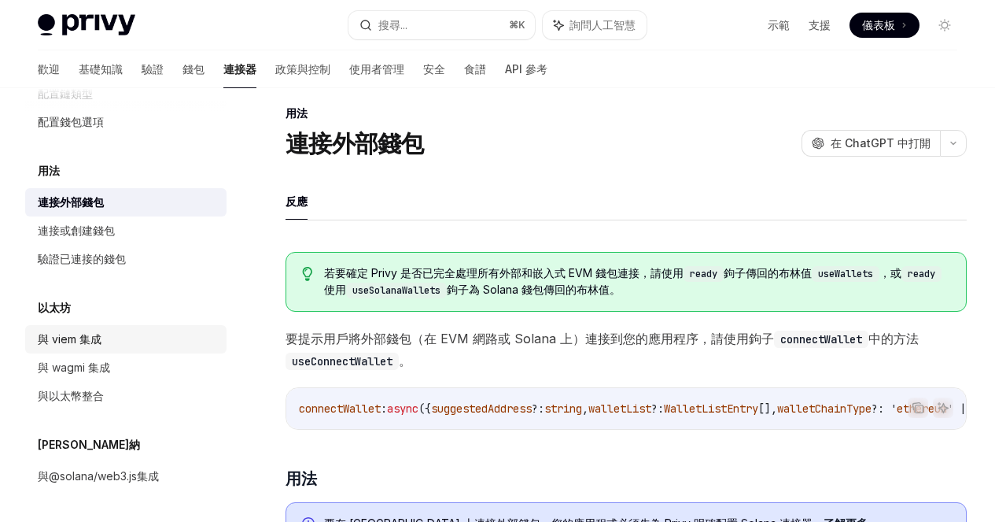
click at [80, 341] on font "與 viem 集成" at bounding box center [70, 338] width 64 height 13
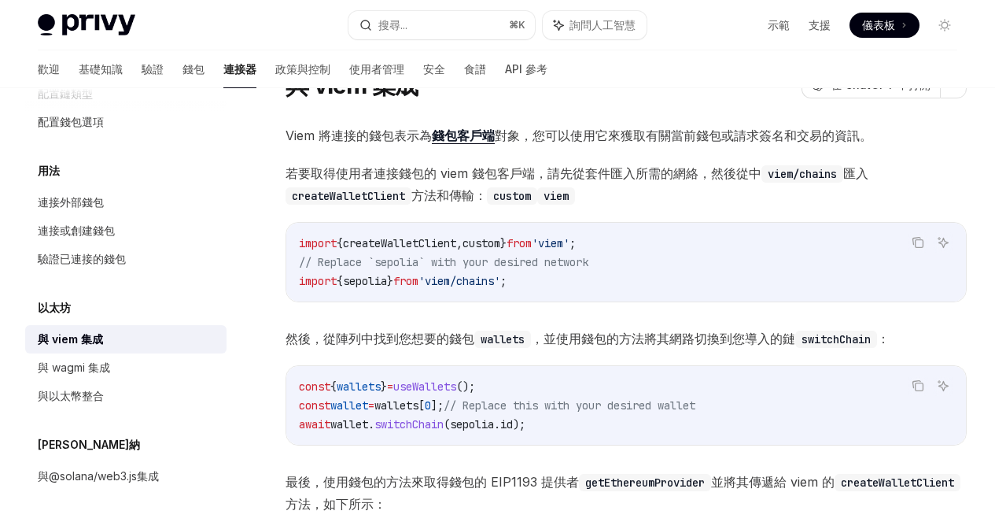
scroll to position [163, 0]
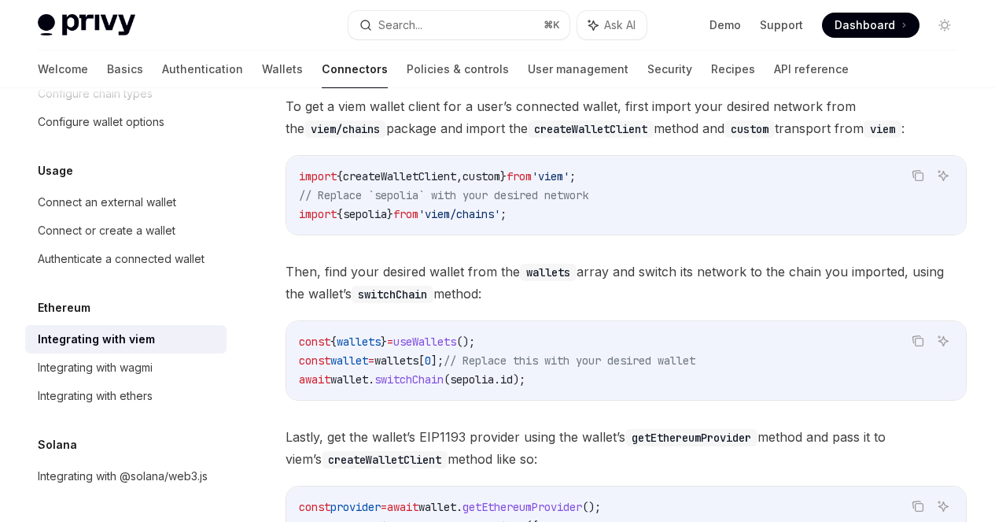
click at [0, 0] on div at bounding box center [0, 0] width 0 height 0
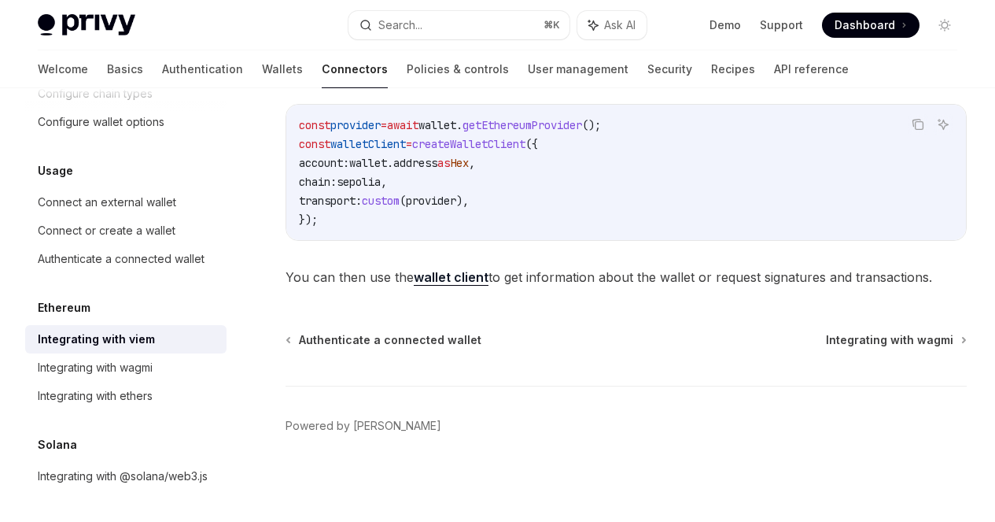
scroll to position [133, 0]
click at [85, 467] on div "Integrating with @solana/web3.js" at bounding box center [123, 476] width 170 height 19
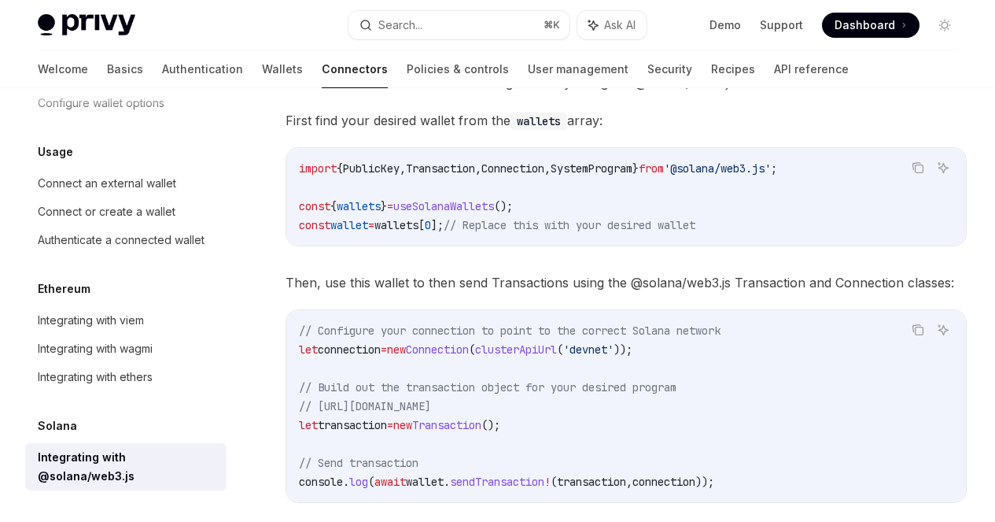
scroll to position [114, 0]
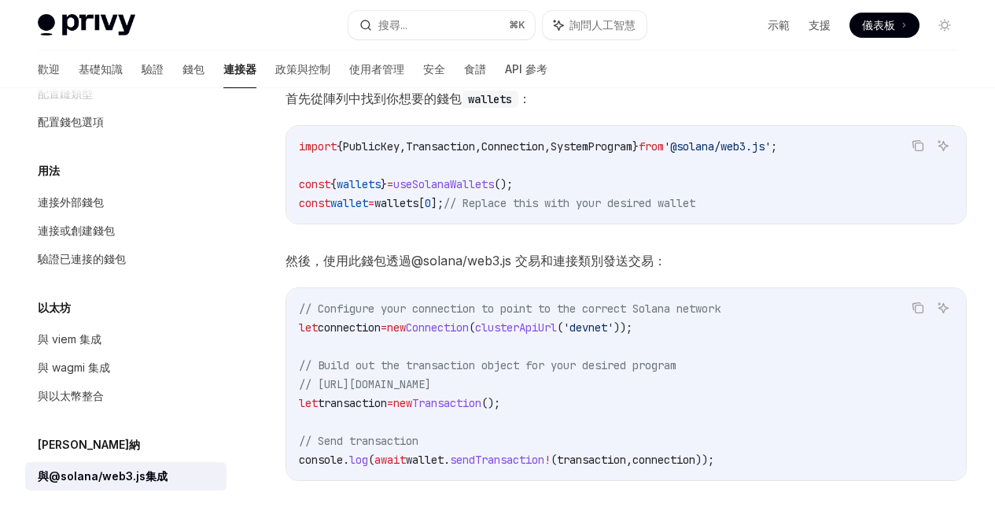
click at [0, 0] on div at bounding box center [0, 0] width 0 height 0
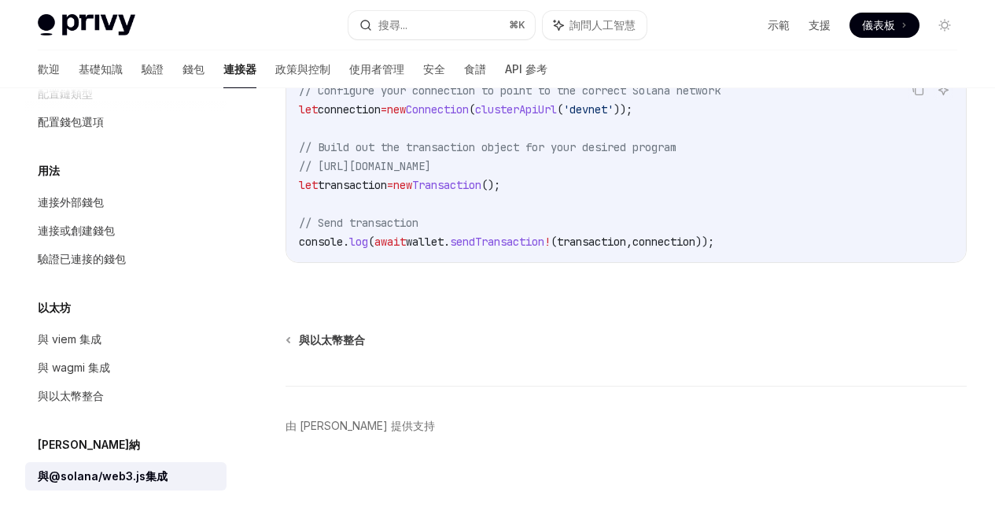
scroll to position [536, 0]
click at [85, 444] on div "索拉納" at bounding box center [125, 444] width 201 height 19
click at [60, 68] on font "索拉納" at bounding box center [49, 61] width 22 height 13
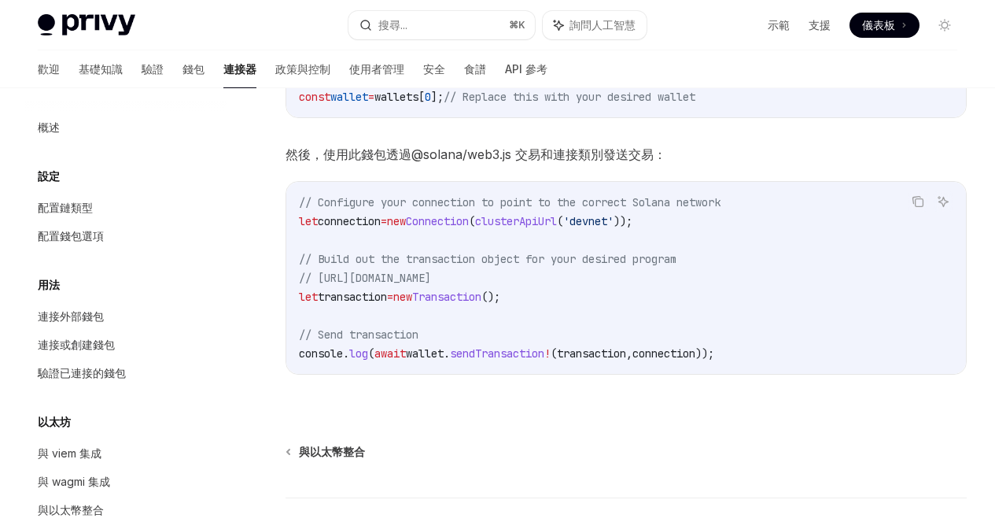
scroll to position [242, 0]
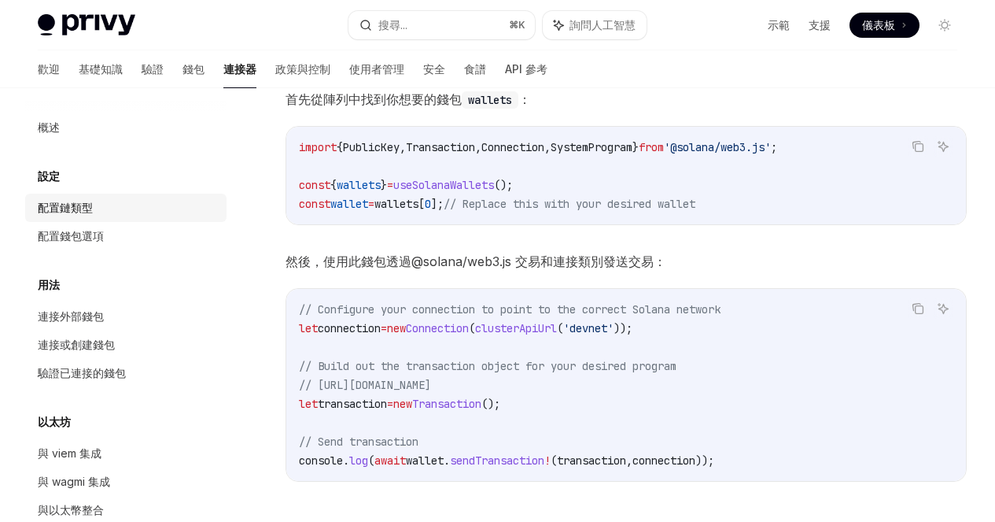
click at [107, 208] on div "配置鏈類型" at bounding box center [127, 207] width 179 height 19
type textarea "*"
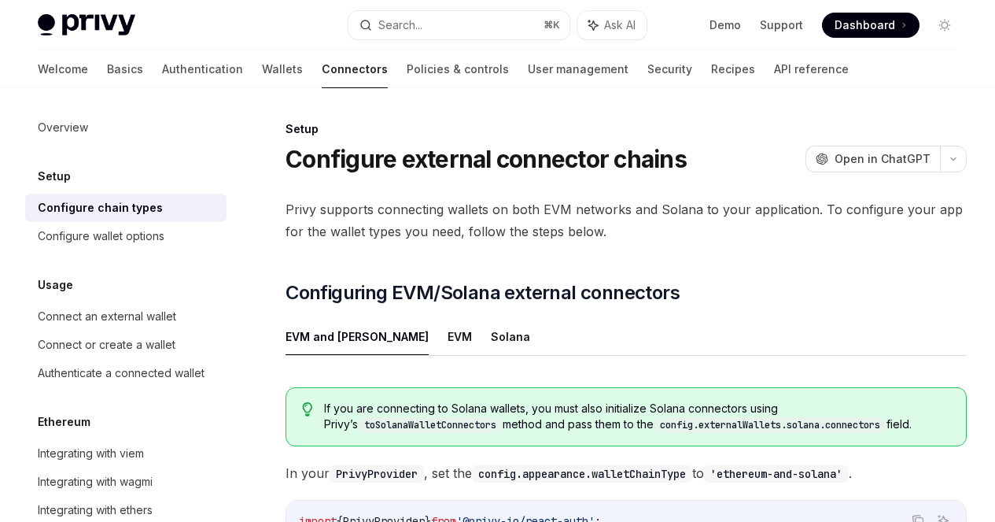
click at [0, 0] on div "On this page Configuring EVM/Solana external connectors" at bounding box center [0, 0] width 0 height 0
